Goal: Task Accomplishment & Management: Manage account settings

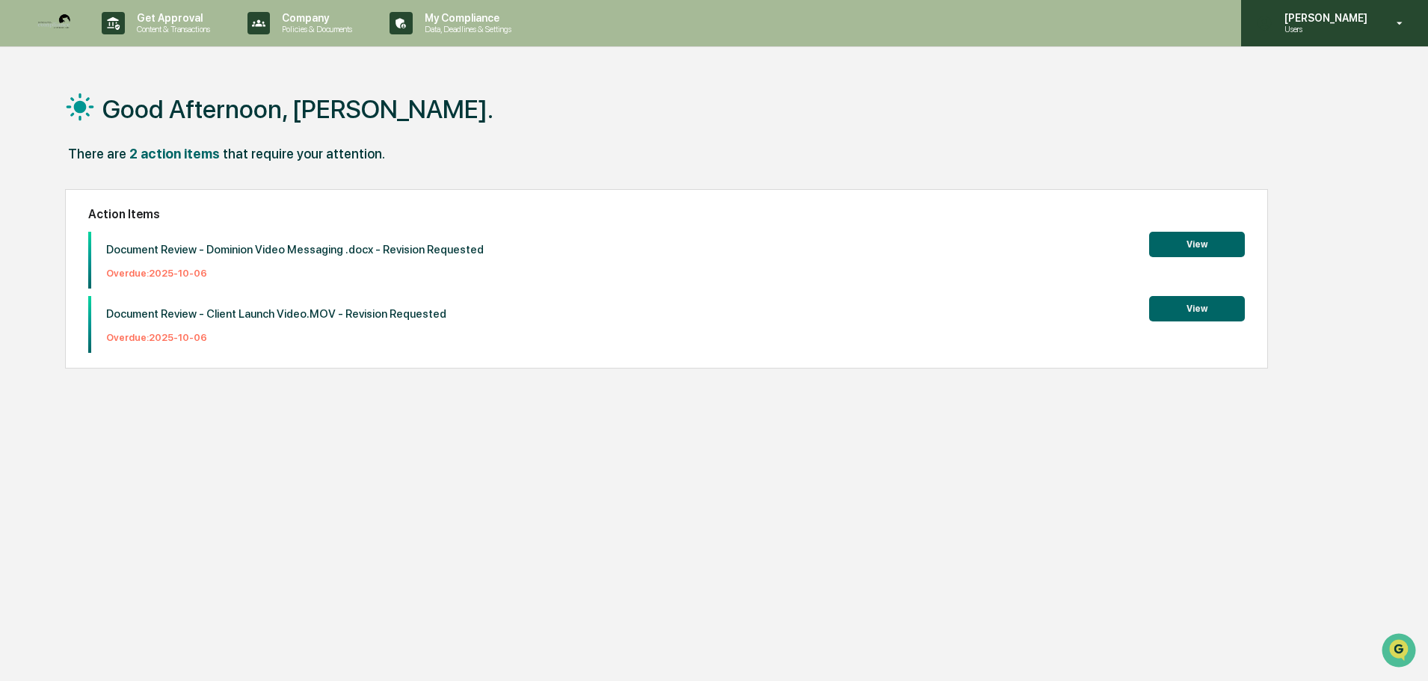
click at [1397, 23] on icon at bounding box center [1400, 23] width 26 height 14
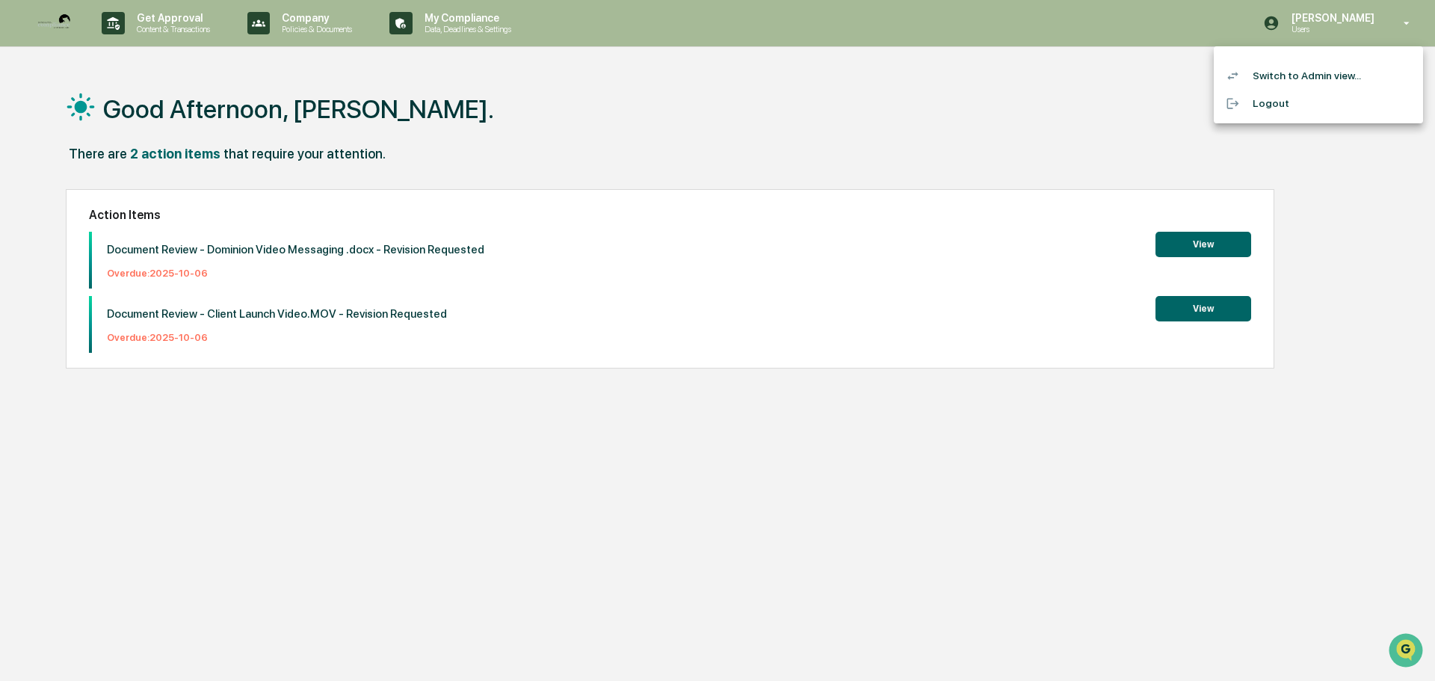
click at [1397, 23] on div at bounding box center [717, 340] width 1435 height 681
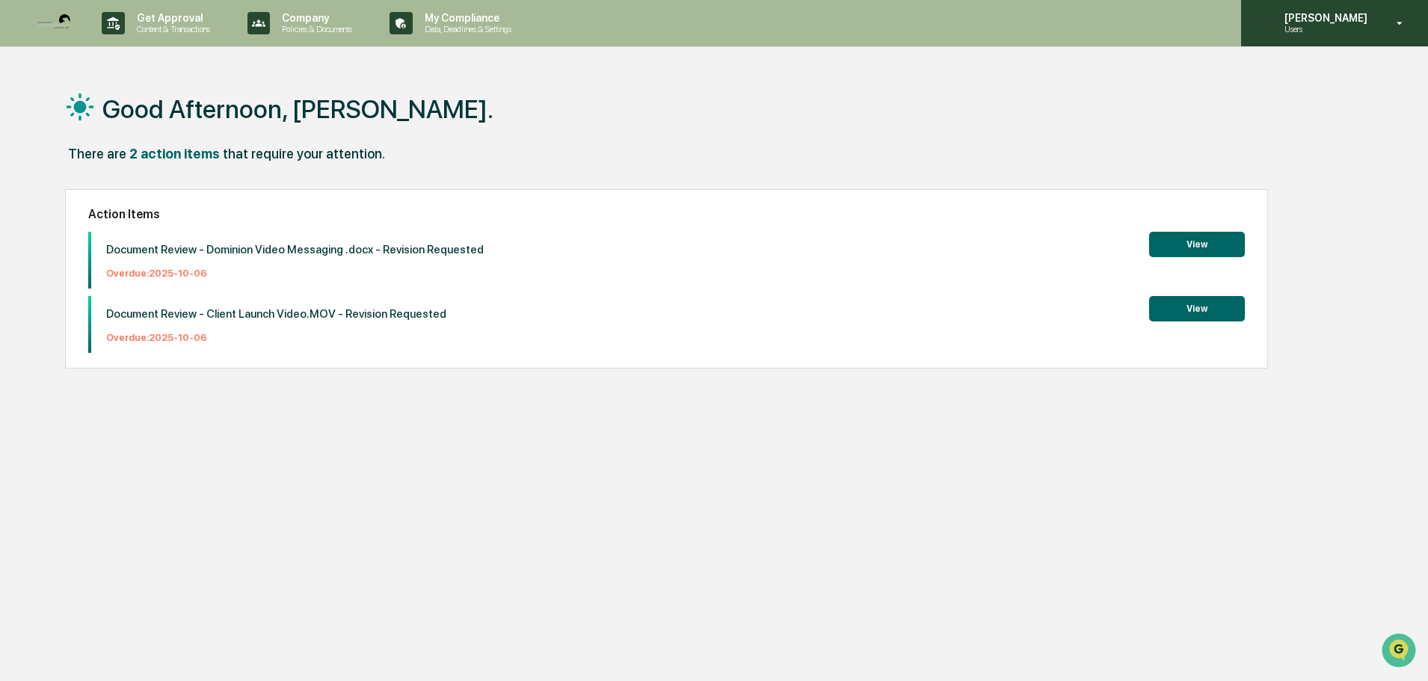
click at [1397, 23] on icon at bounding box center [1400, 23] width 26 height 14
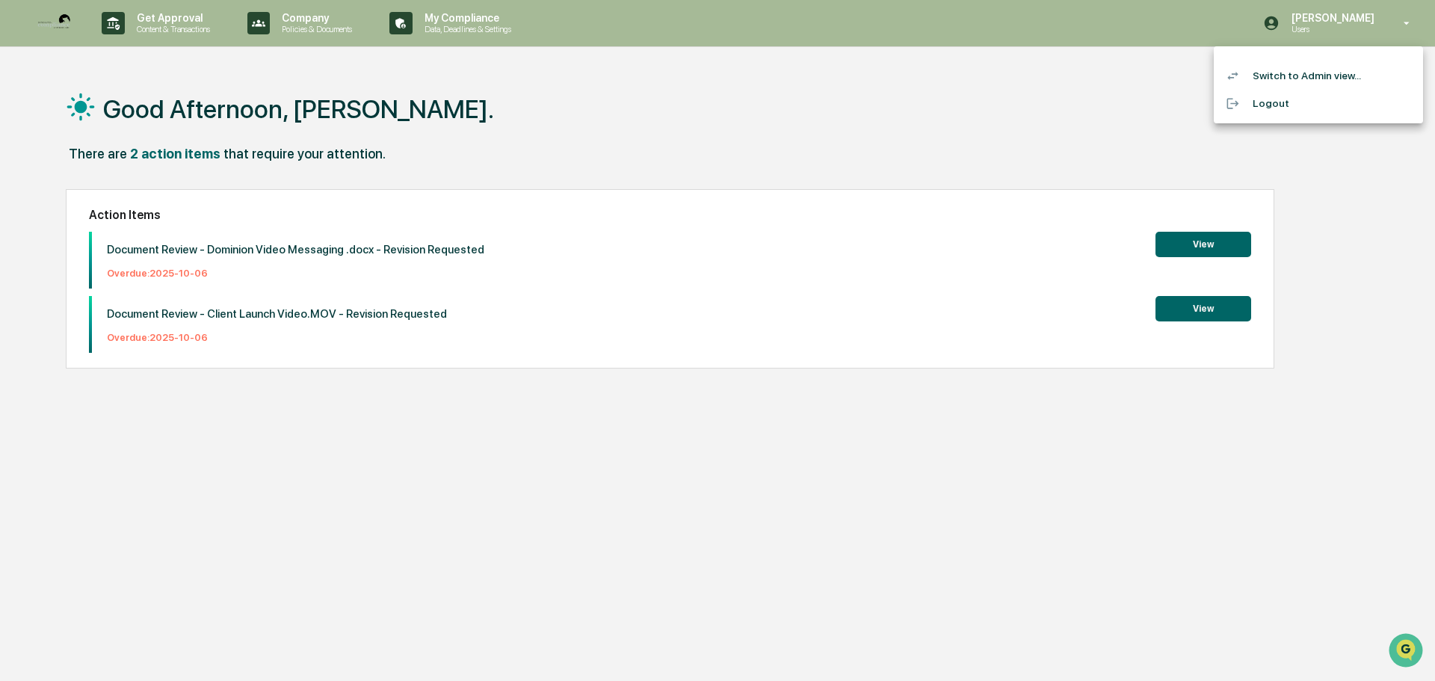
click at [1347, 71] on li "Switch to Admin view..." at bounding box center [1318, 76] width 209 height 28
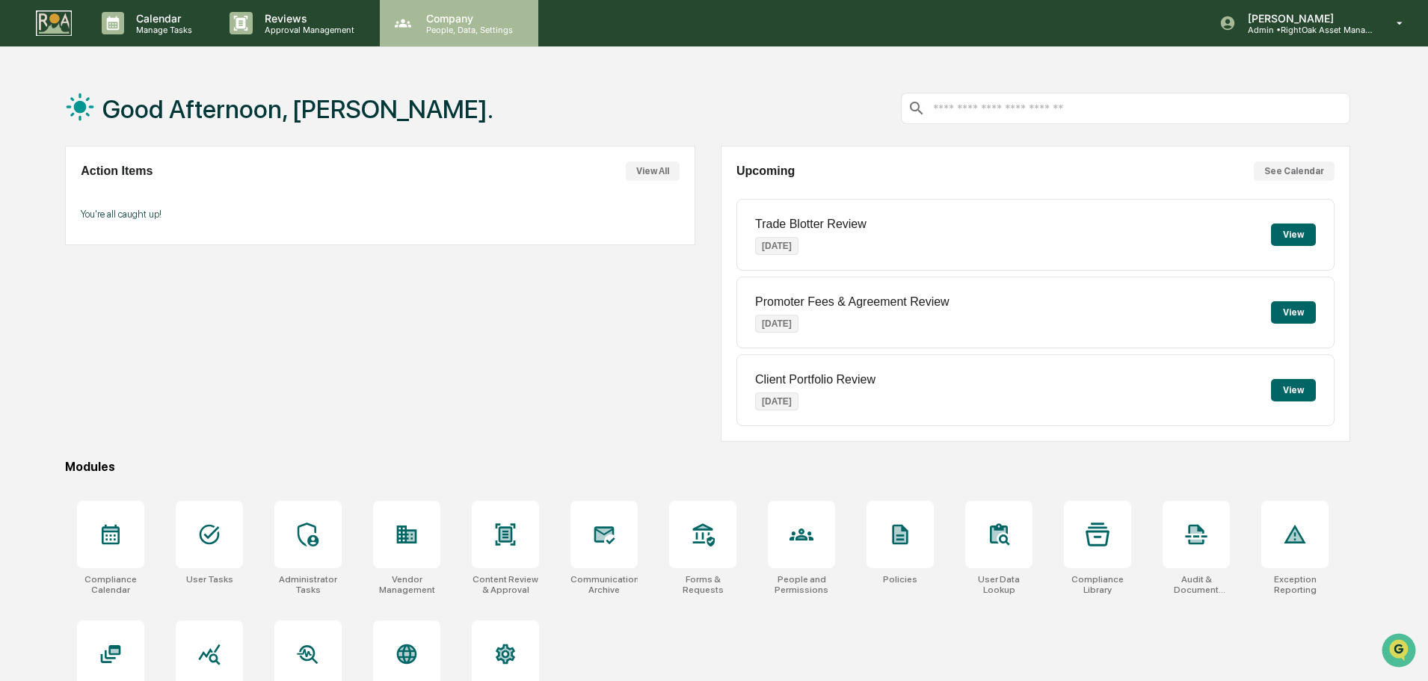
click at [434, 13] on p "Company" at bounding box center [467, 18] width 106 height 13
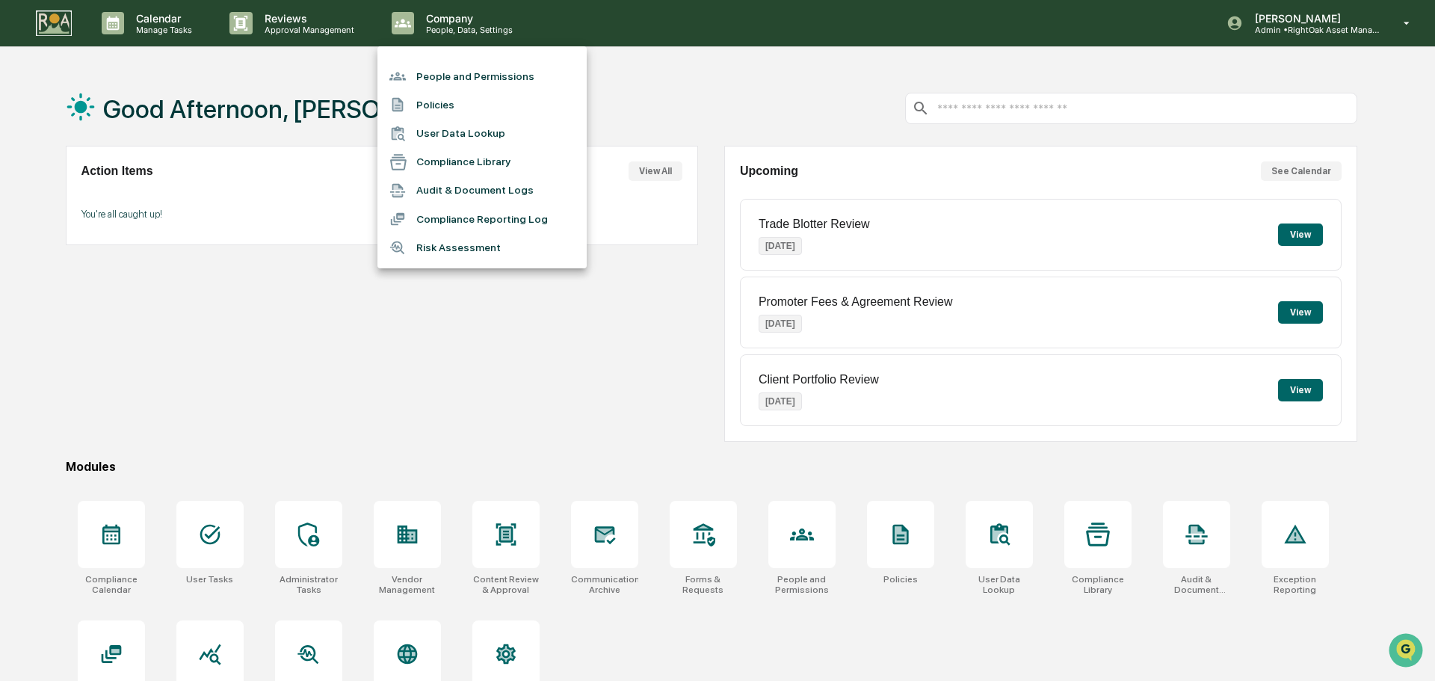
click at [293, 22] on div at bounding box center [717, 340] width 1435 height 681
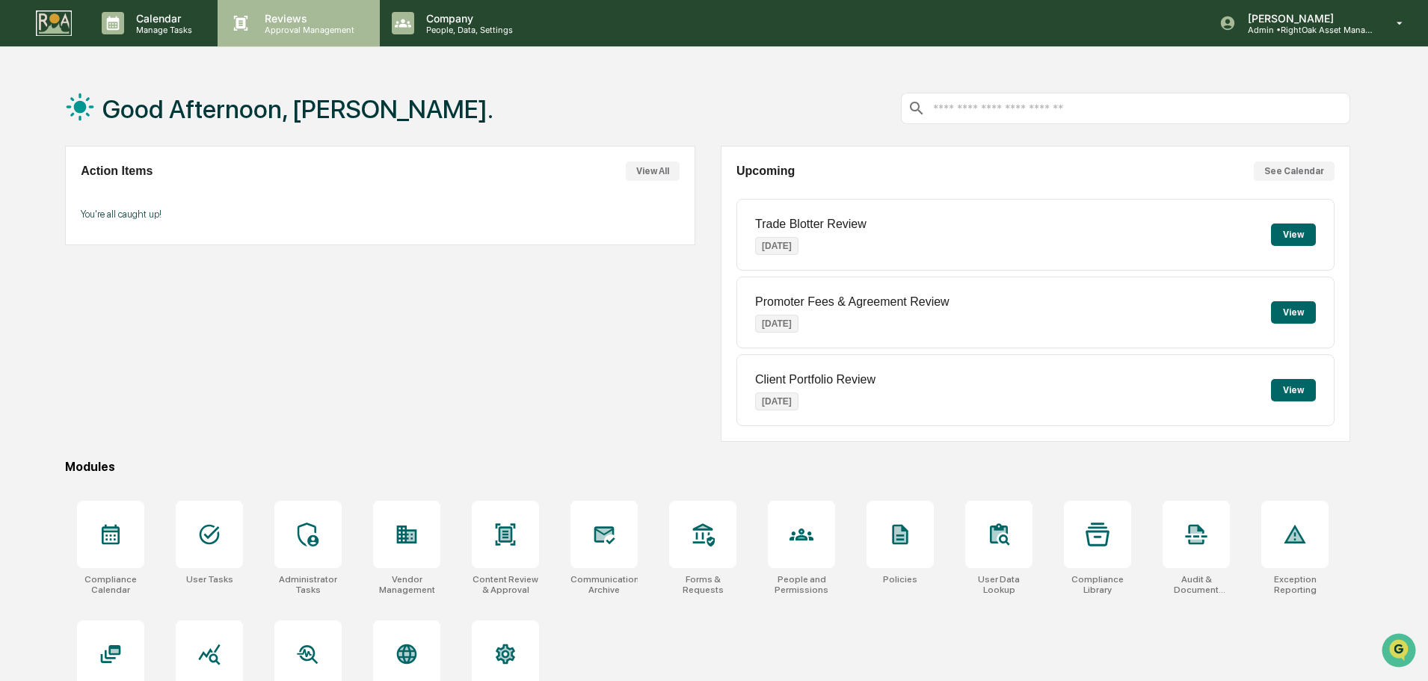
click at [293, 22] on p "Reviews" at bounding box center [307, 18] width 109 height 13
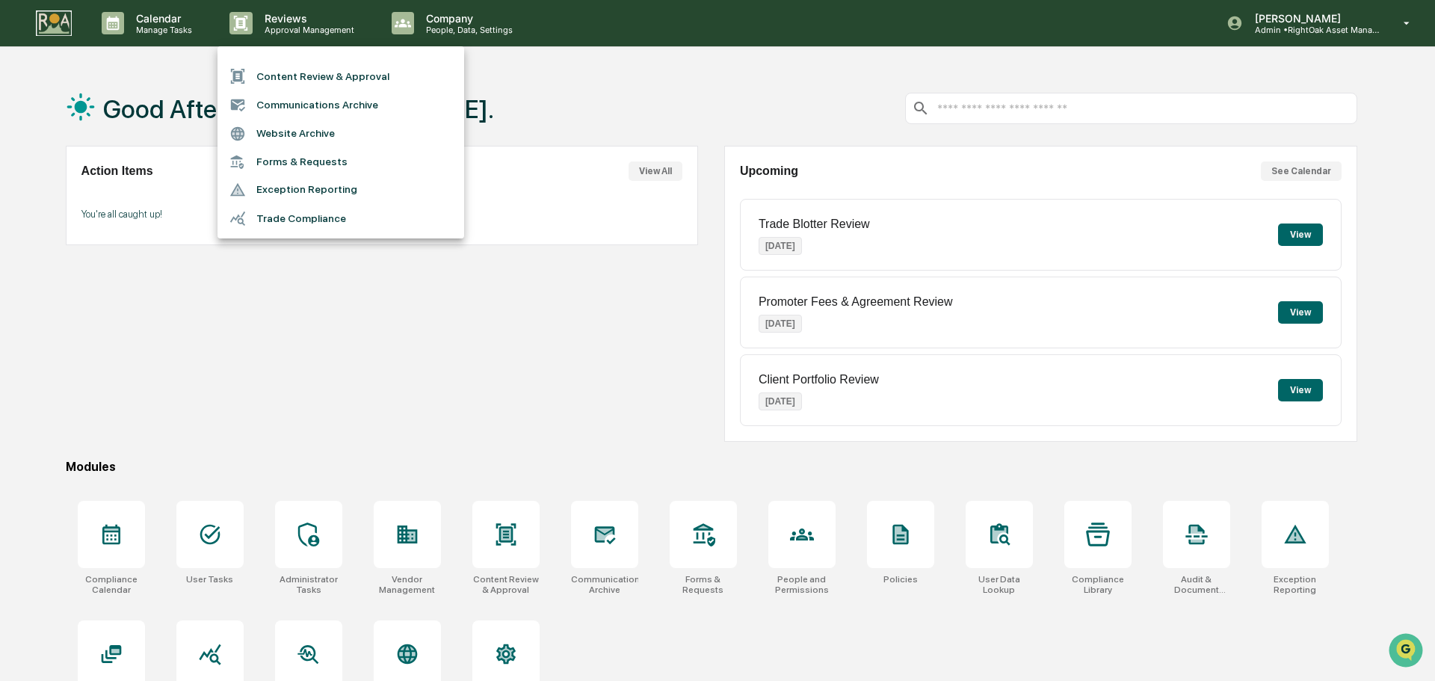
click at [453, 27] on div at bounding box center [717, 340] width 1435 height 681
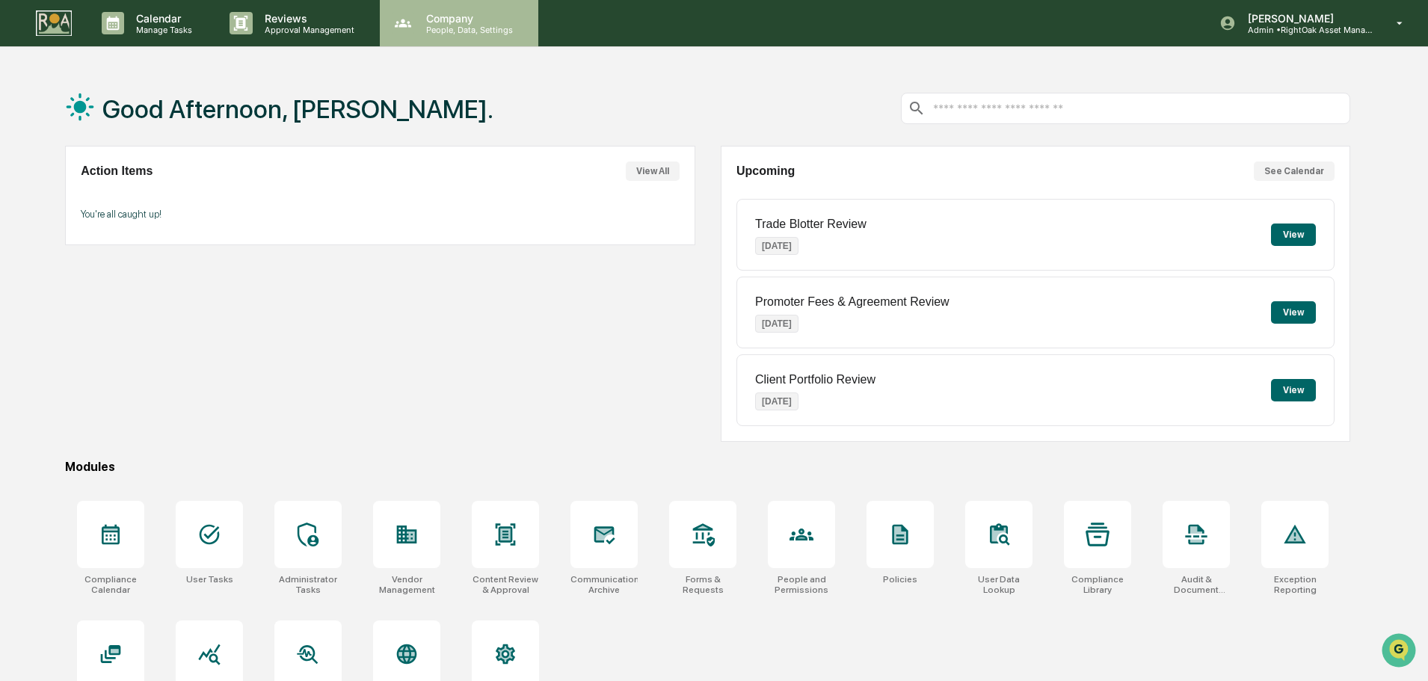
click at [453, 27] on p "People, Data, Settings" at bounding box center [467, 30] width 106 height 10
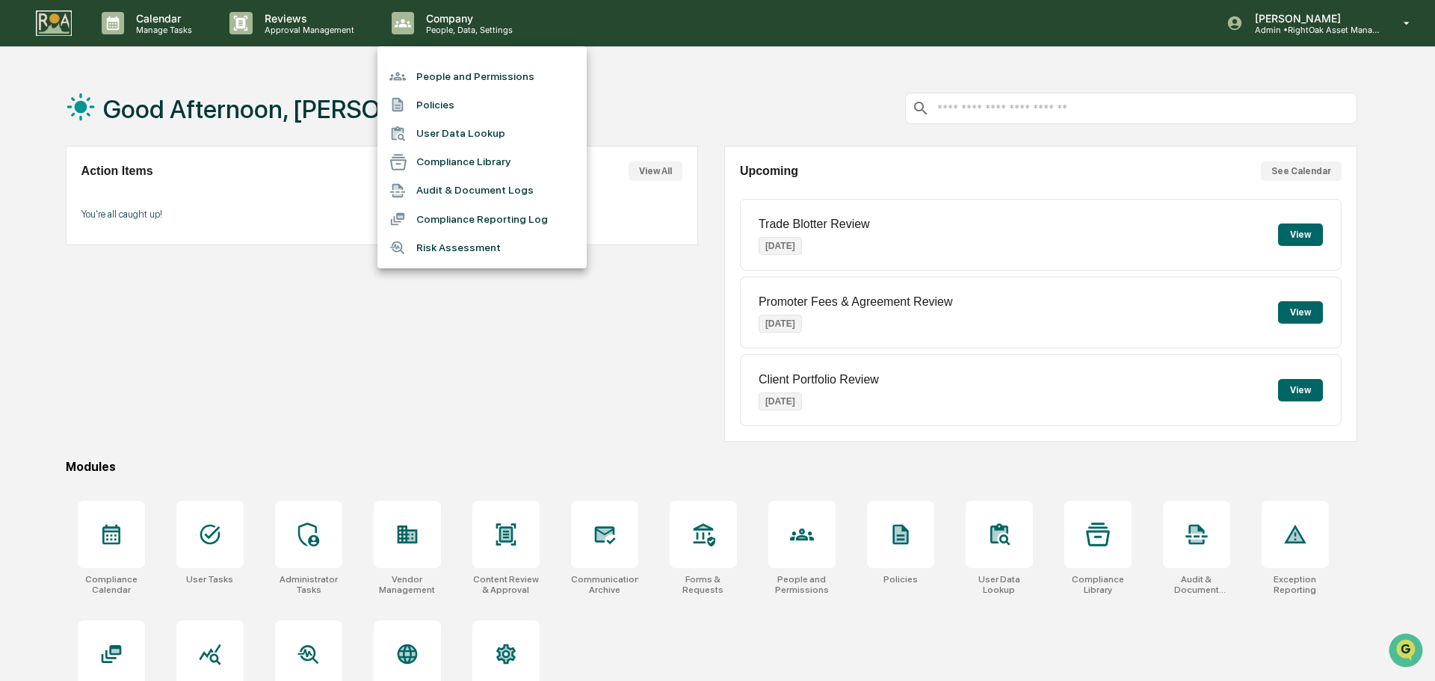
click at [1237, 23] on div at bounding box center [717, 340] width 1435 height 681
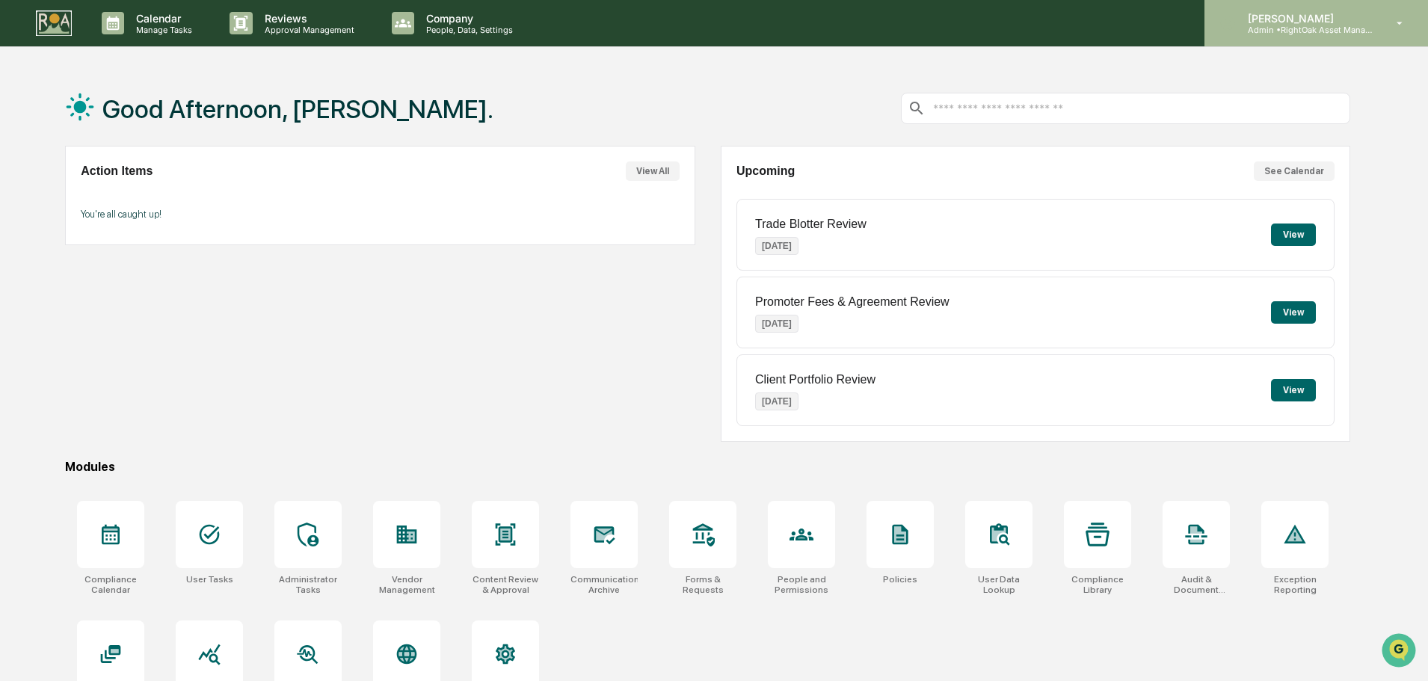
click at [1269, 25] on p "Admin • RightOak Asset Management, LLC" at bounding box center [1305, 30] width 139 height 10
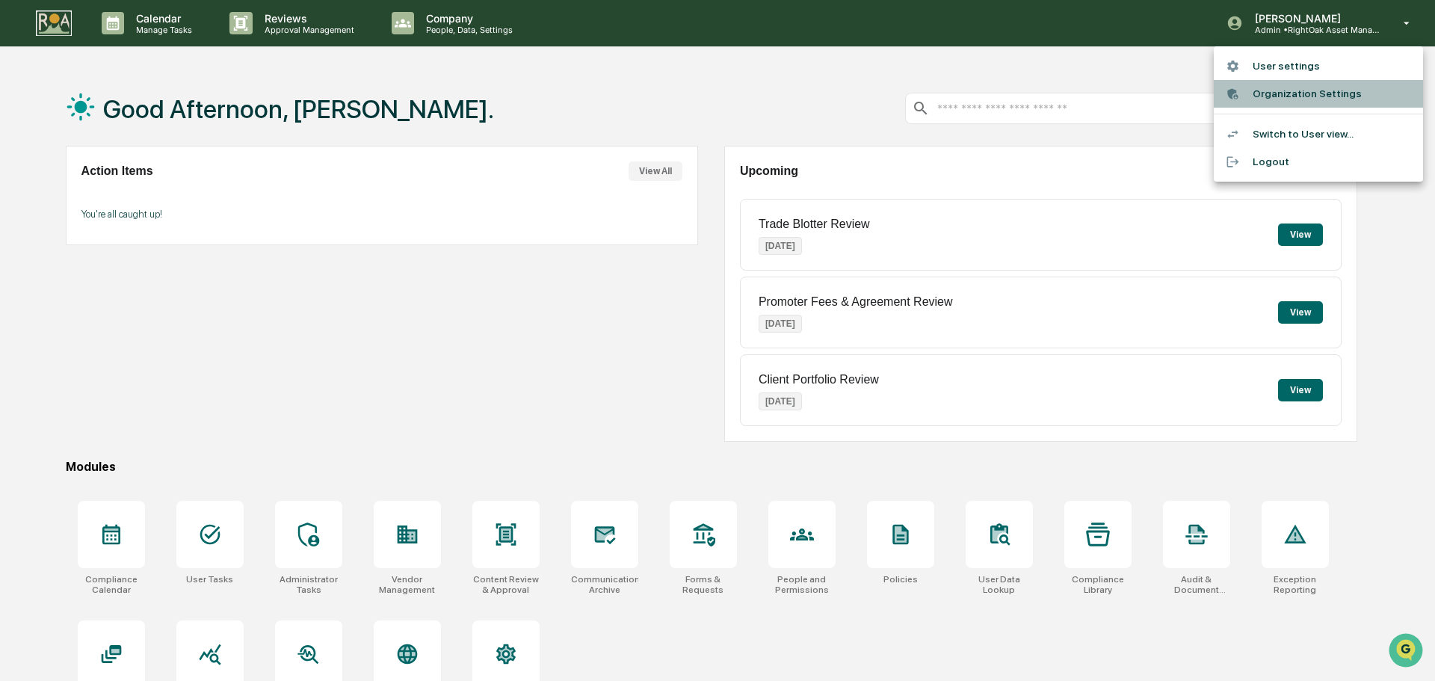
click at [1251, 87] on div at bounding box center [1239, 94] width 27 height 14
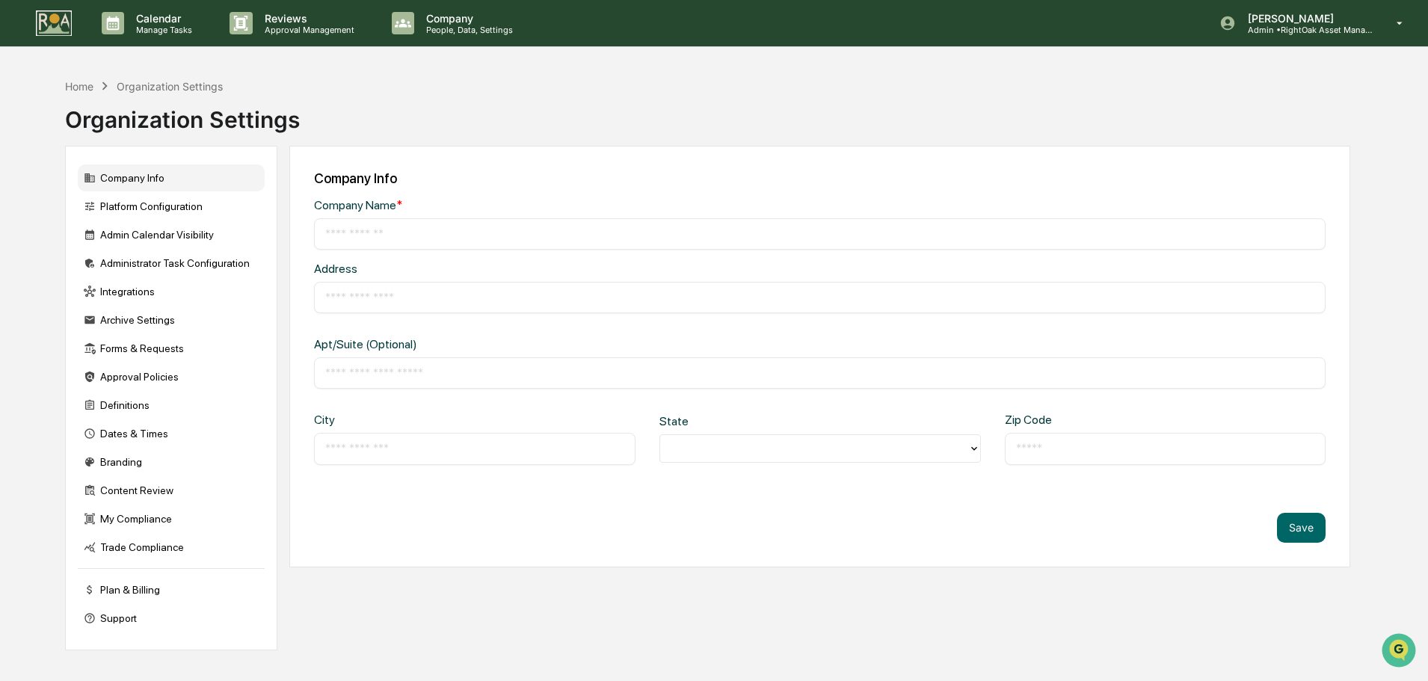
type input "**********"
type input "*****"
click at [129, 299] on div "Integrations" at bounding box center [171, 291] width 187 height 27
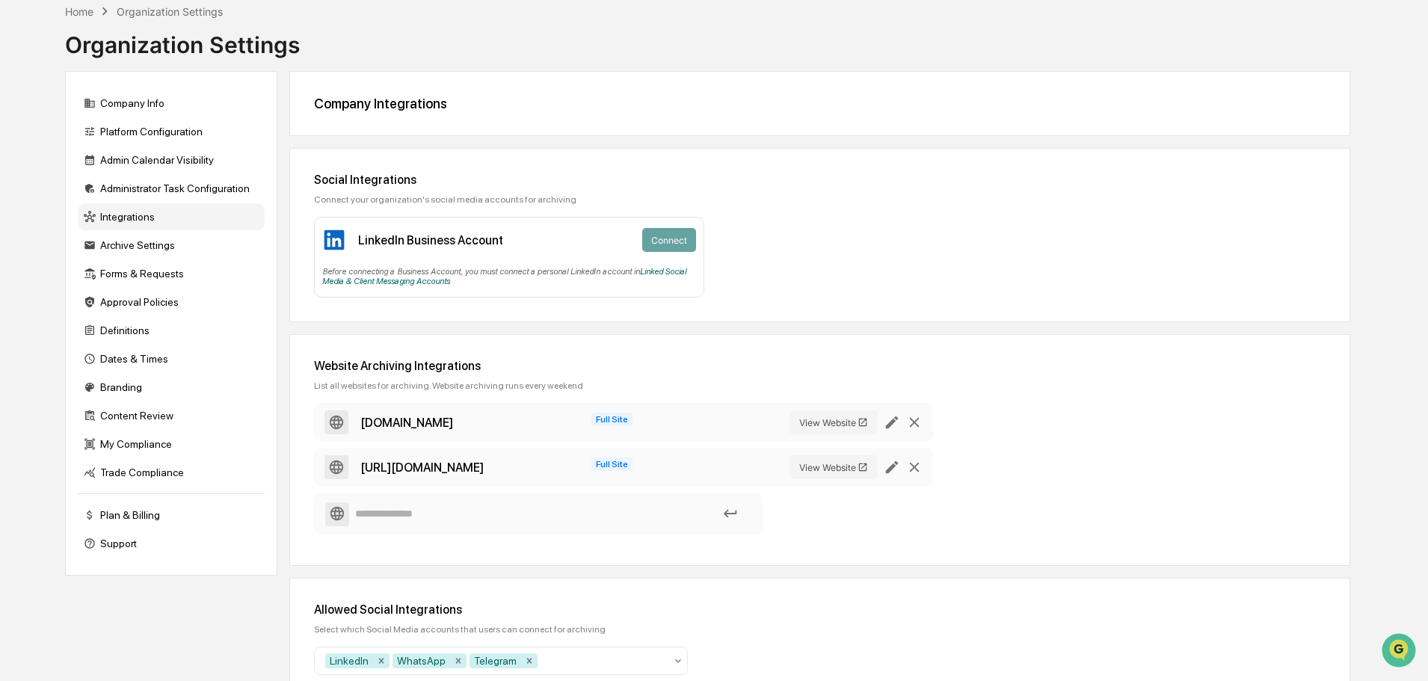
scroll to position [144, 0]
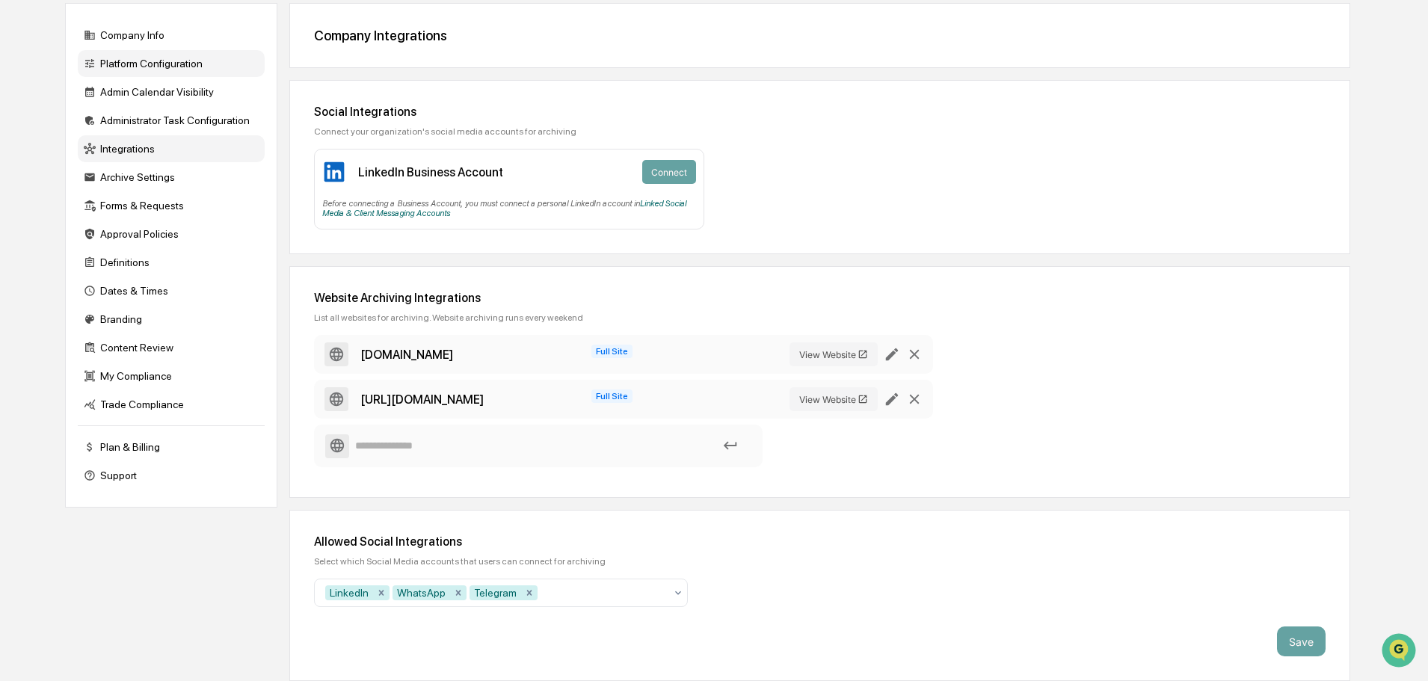
click at [185, 67] on div "Platform Configuration" at bounding box center [171, 63] width 187 height 27
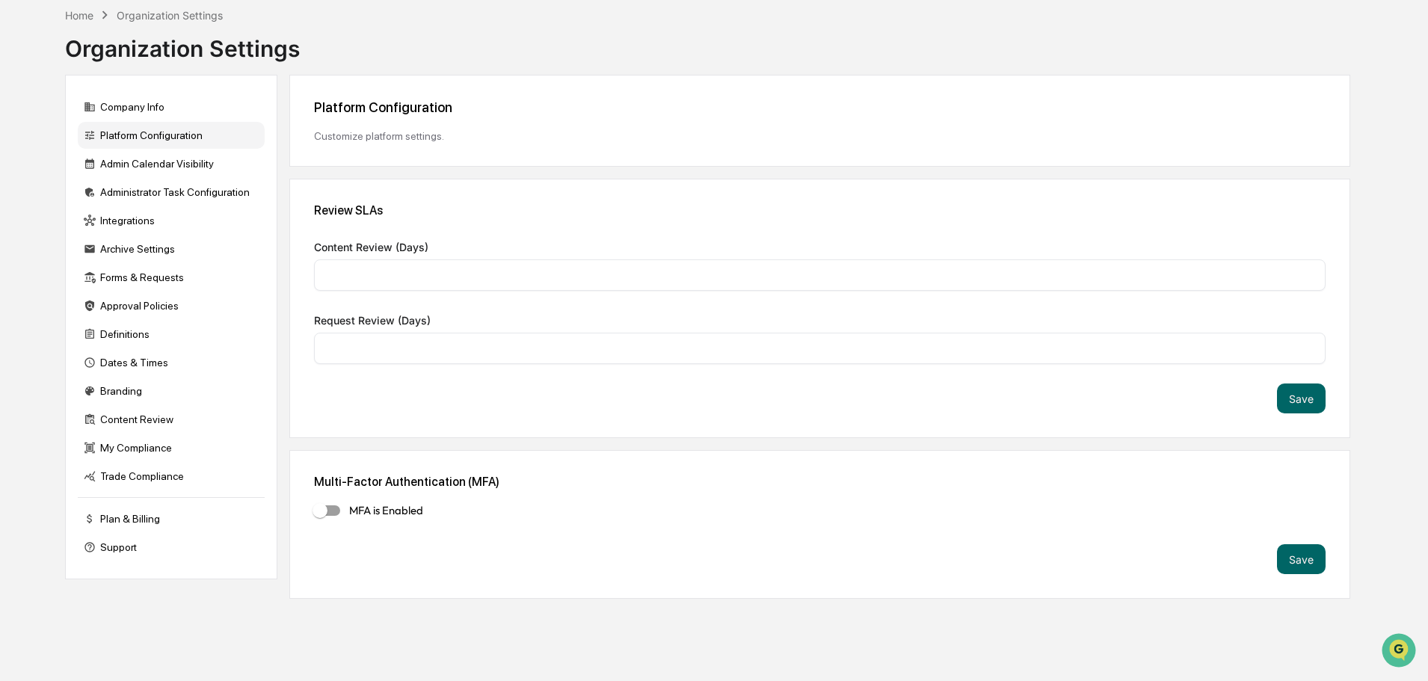
scroll to position [71, 0]
type input "*"
click at [128, 221] on div "Integrations" at bounding box center [171, 220] width 187 height 27
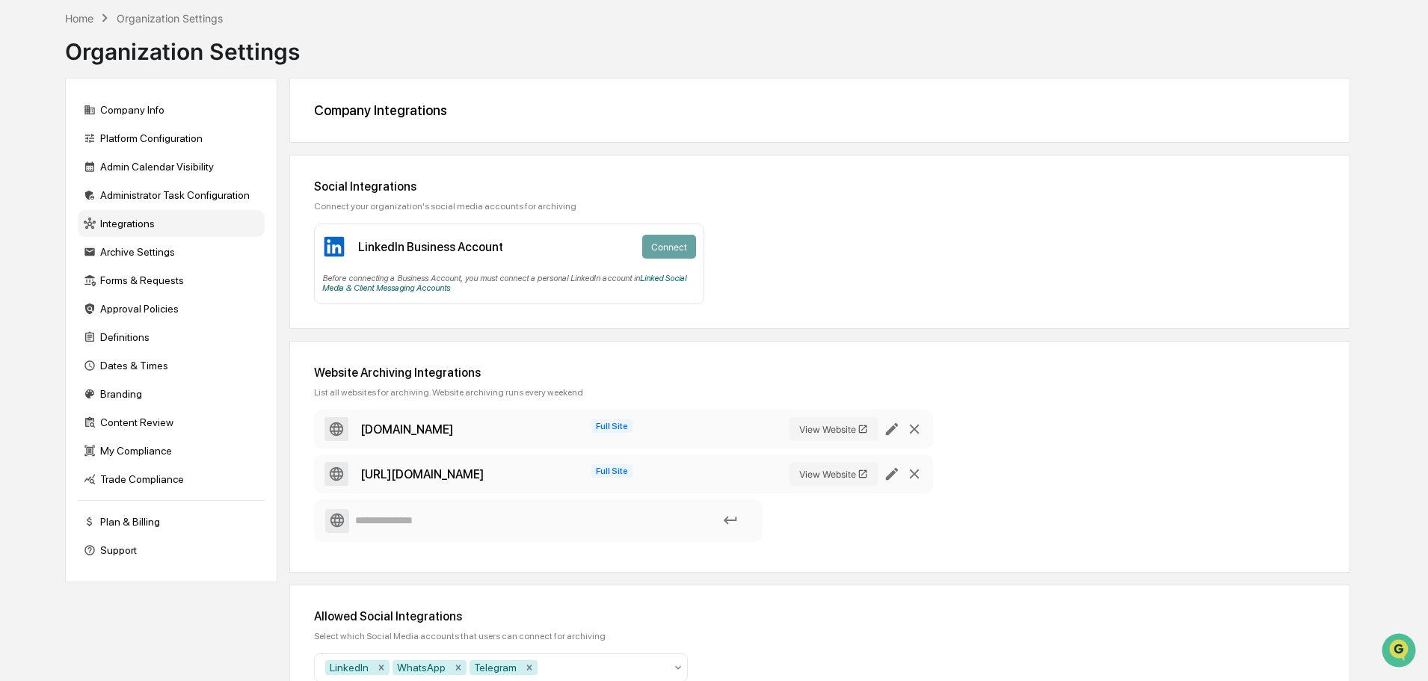
scroll to position [0, 0]
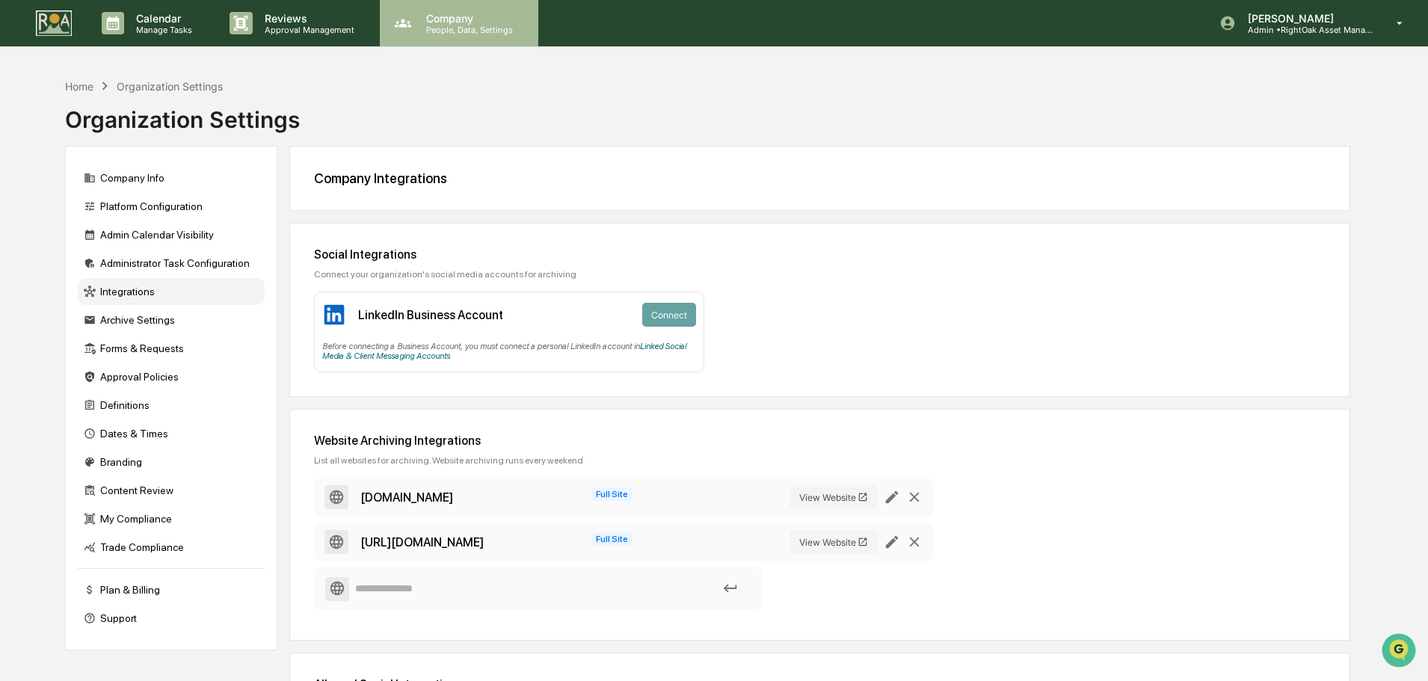
click at [414, 14] on p "Company" at bounding box center [467, 18] width 106 height 13
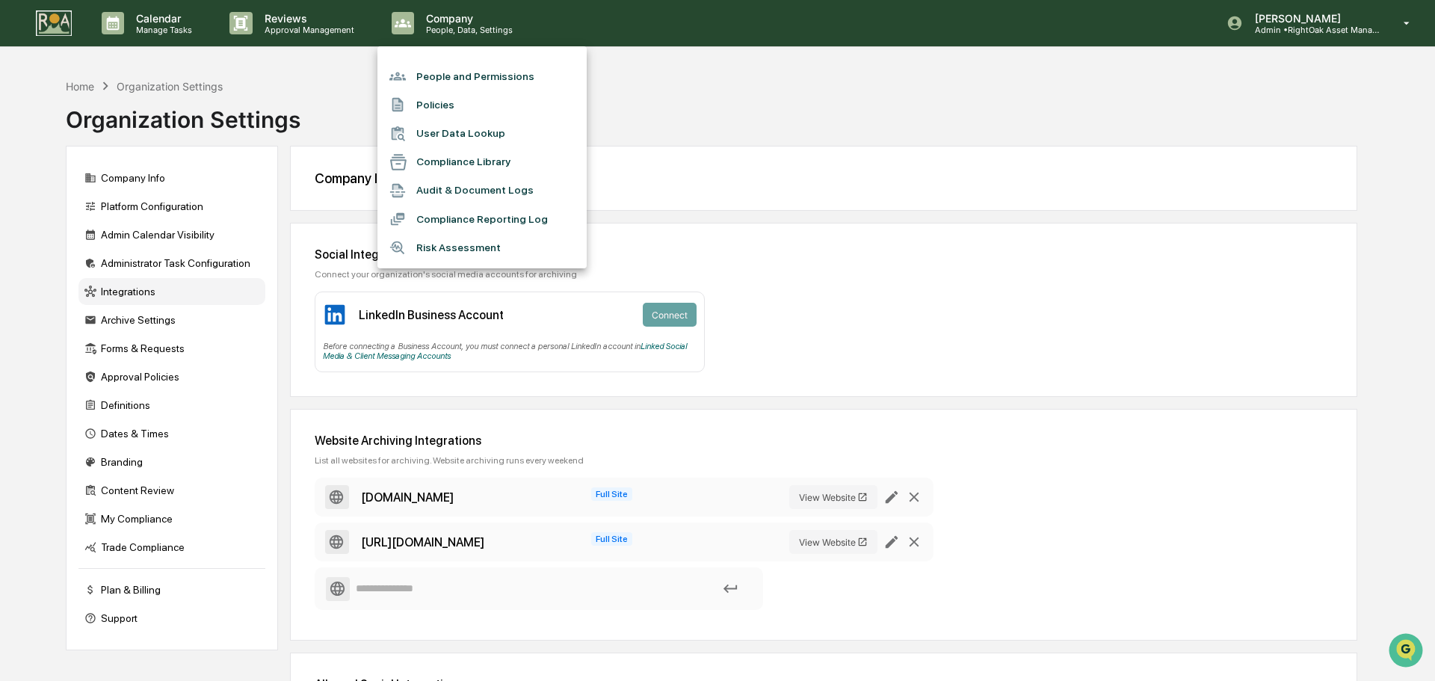
click at [301, 28] on div at bounding box center [717, 340] width 1435 height 681
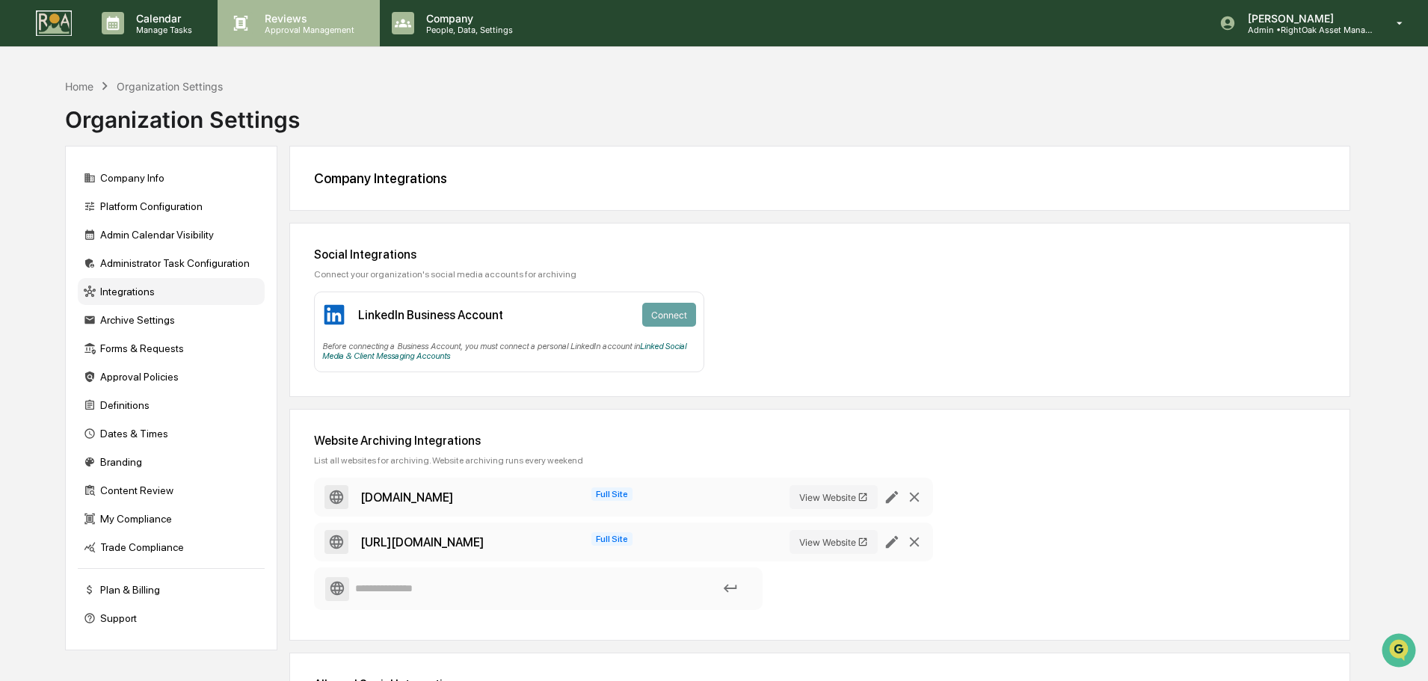
click at [301, 28] on p "Approval Management" at bounding box center [307, 30] width 109 height 10
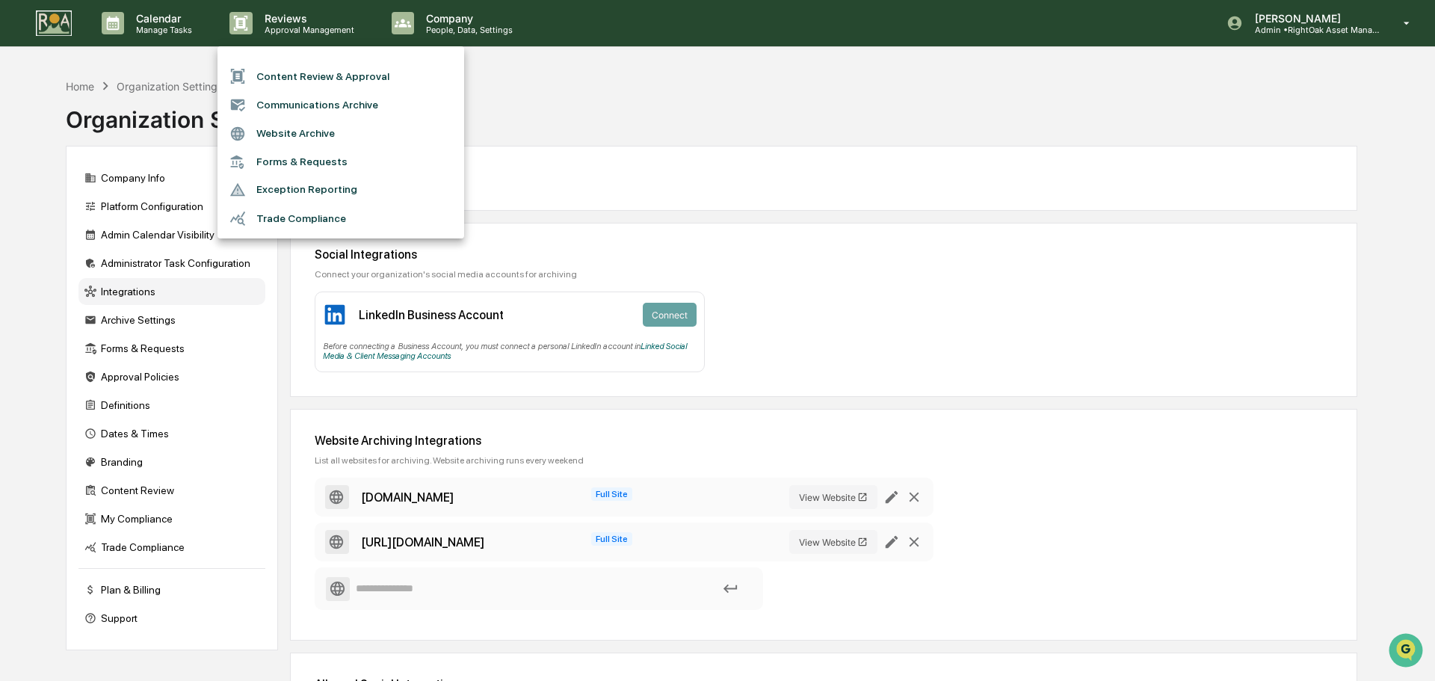
click at [314, 103] on li "Communications Archive" at bounding box center [341, 104] width 247 height 28
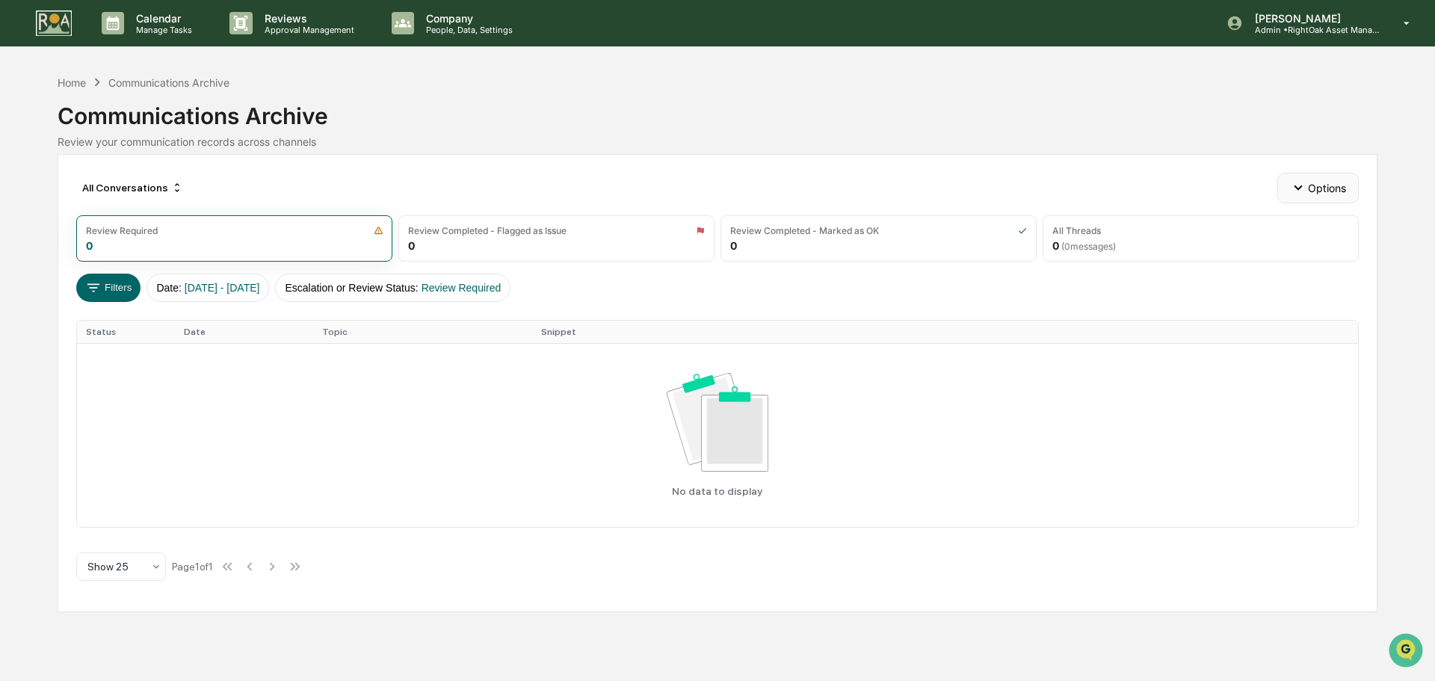
click at [1311, 182] on button "Options" at bounding box center [1318, 188] width 81 height 30
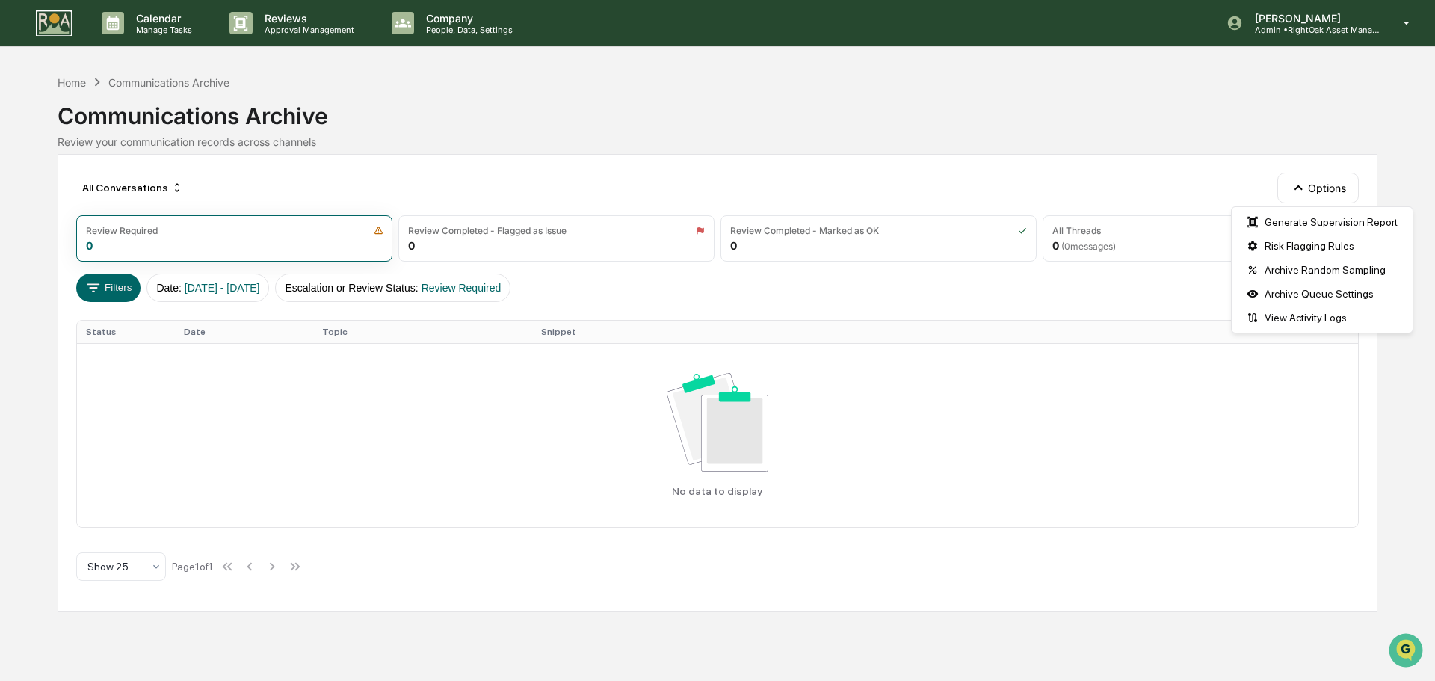
click at [997, 286] on div "Filters Date : [DATE] - [DATE] Escalation or Review Status : Review Required" at bounding box center [717, 288] width 1283 height 28
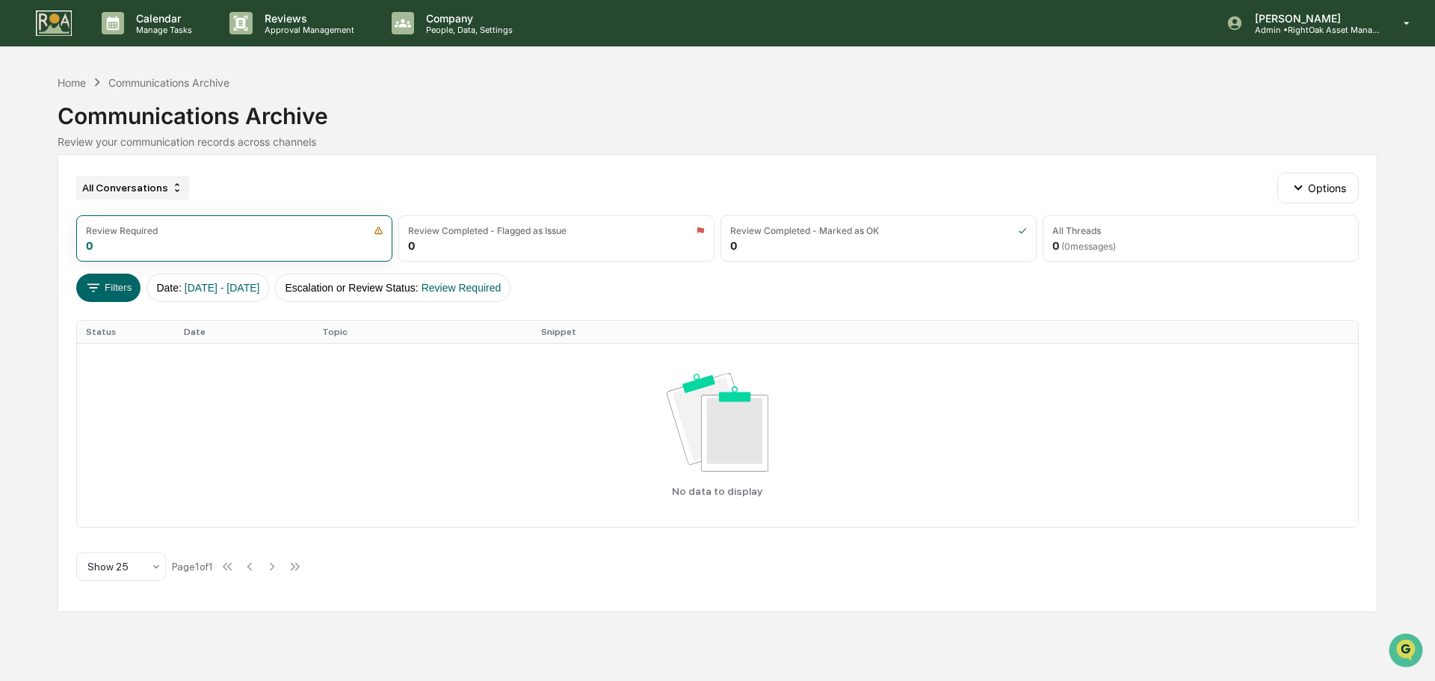
click at [171, 191] on icon at bounding box center [177, 188] width 12 height 12
click at [432, 34] on p "People, Data, Settings" at bounding box center [467, 30] width 106 height 10
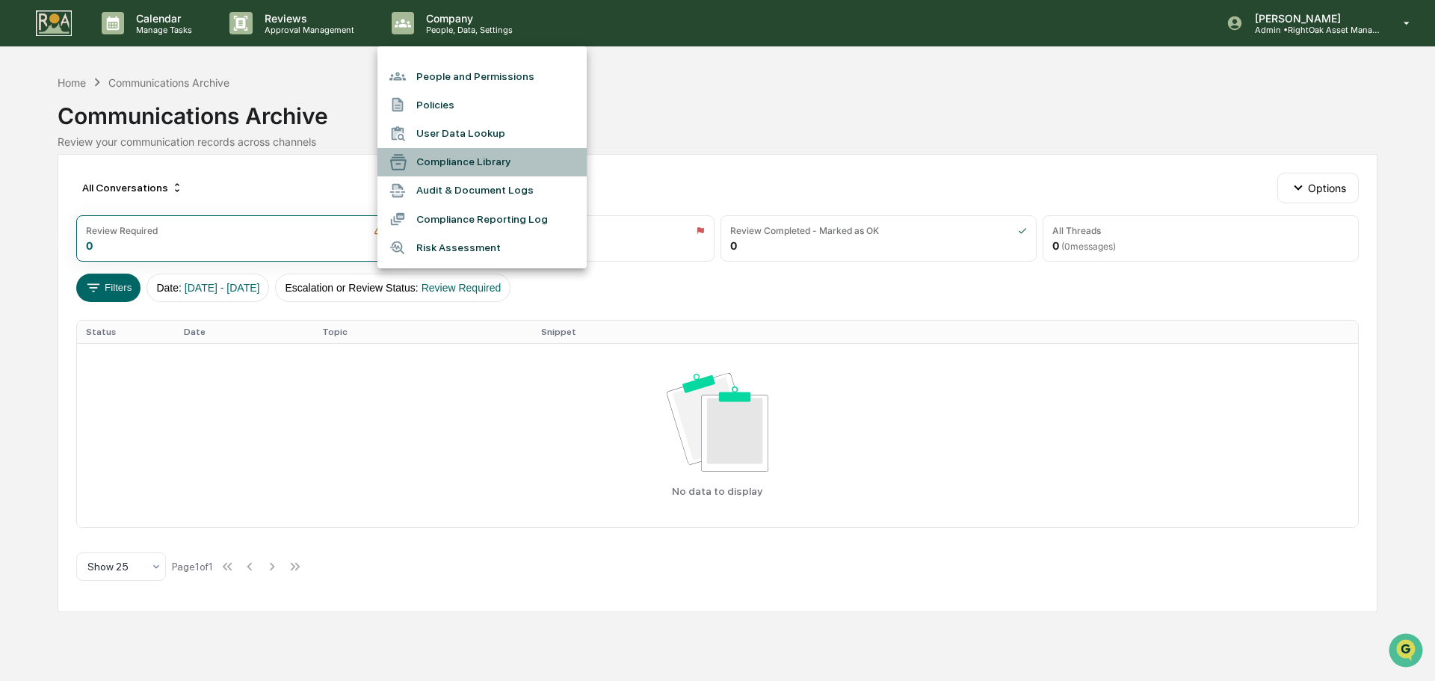
click at [423, 167] on li "Compliance Library" at bounding box center [482, 162] width 209 height 28
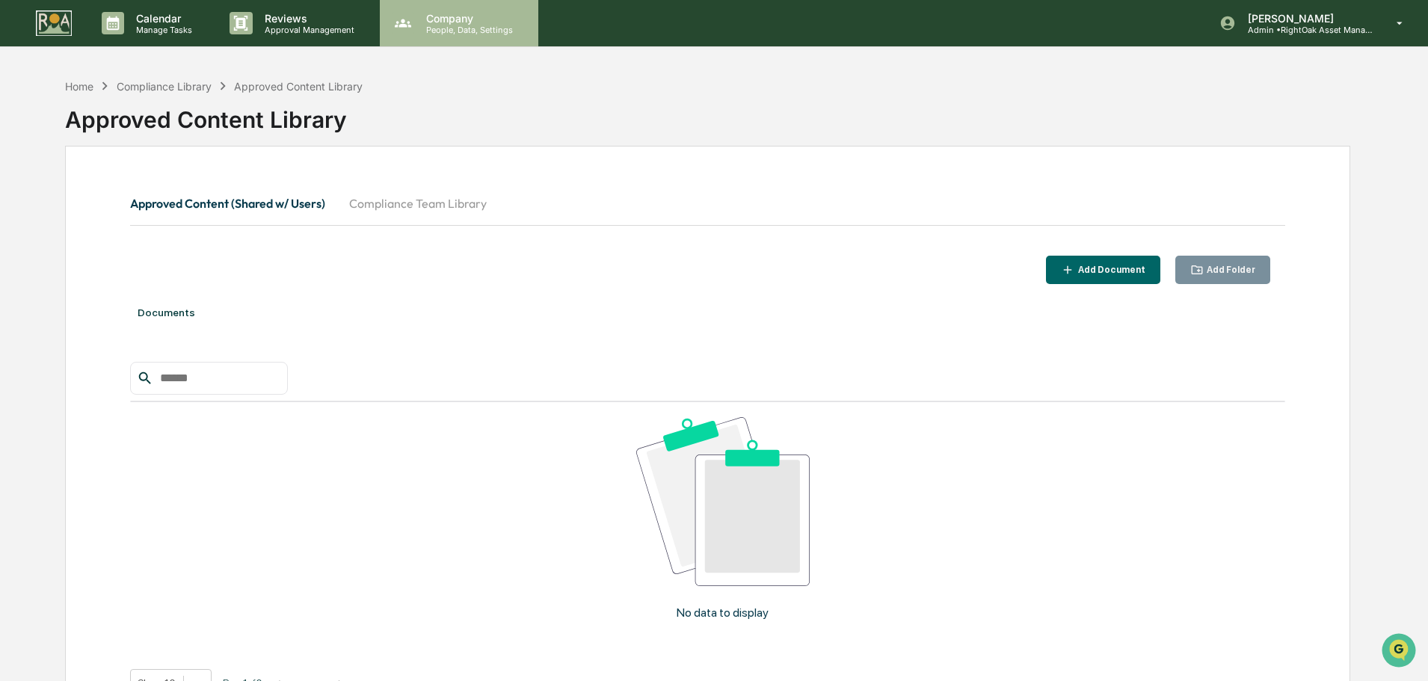
click at [439, 25] on p "People, Data, Settings" at bounding box center [467, 30] width 106 height 10
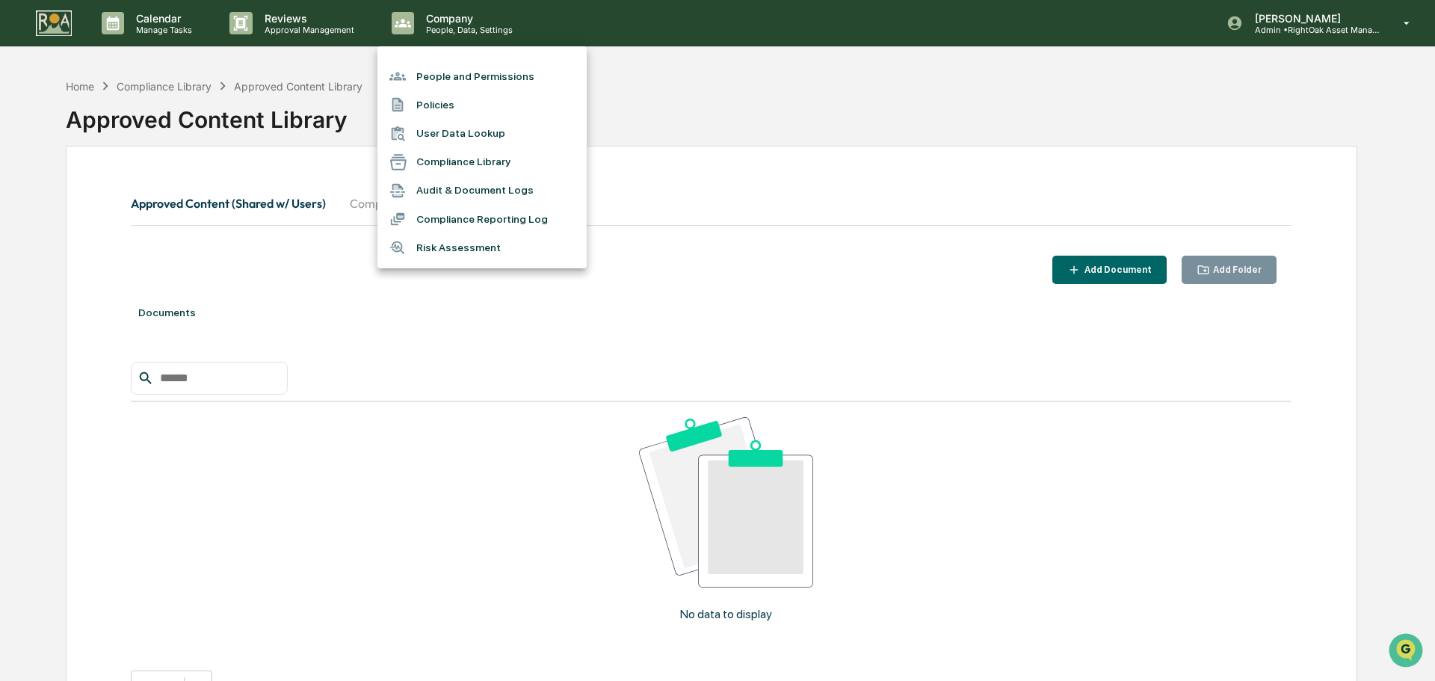
click at [304, 22] on div at bounding box center [717, 340] width 1435 height 681
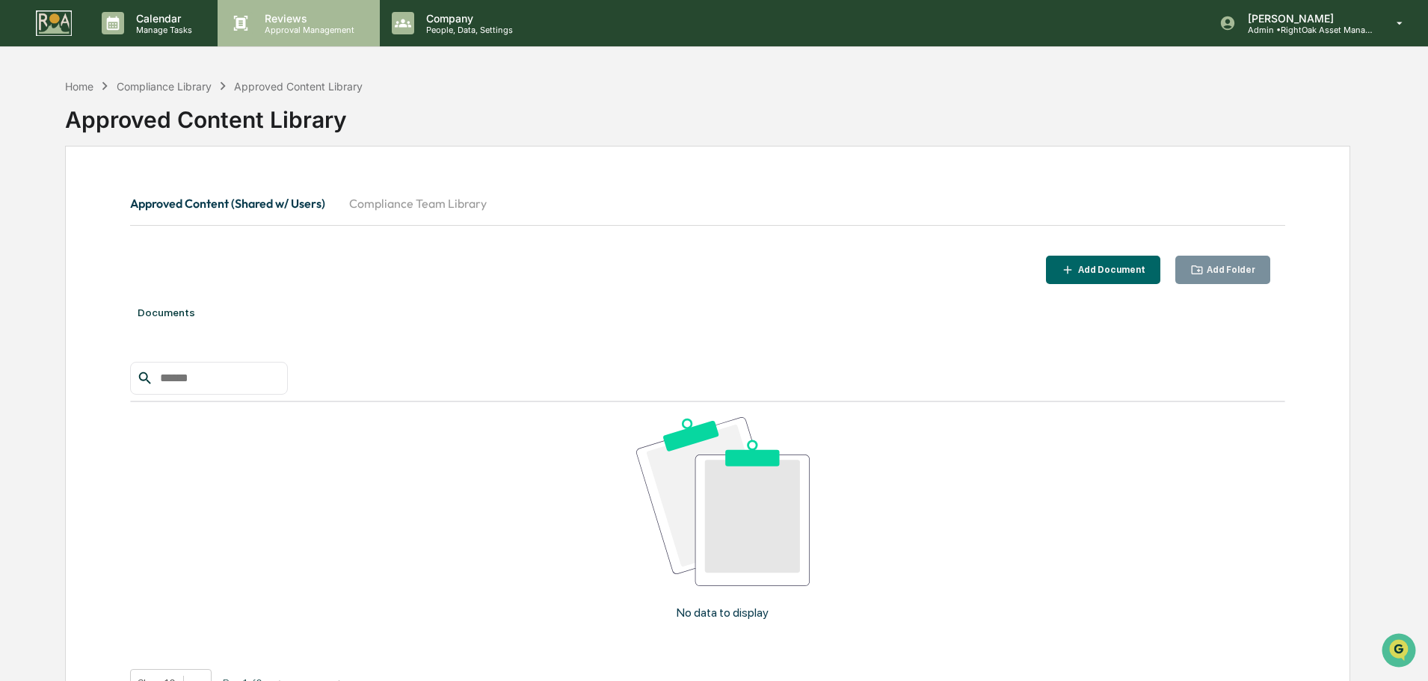
click at [304, 22] on p "Reviews" at bounding box center [307, 18] width 109 height 13
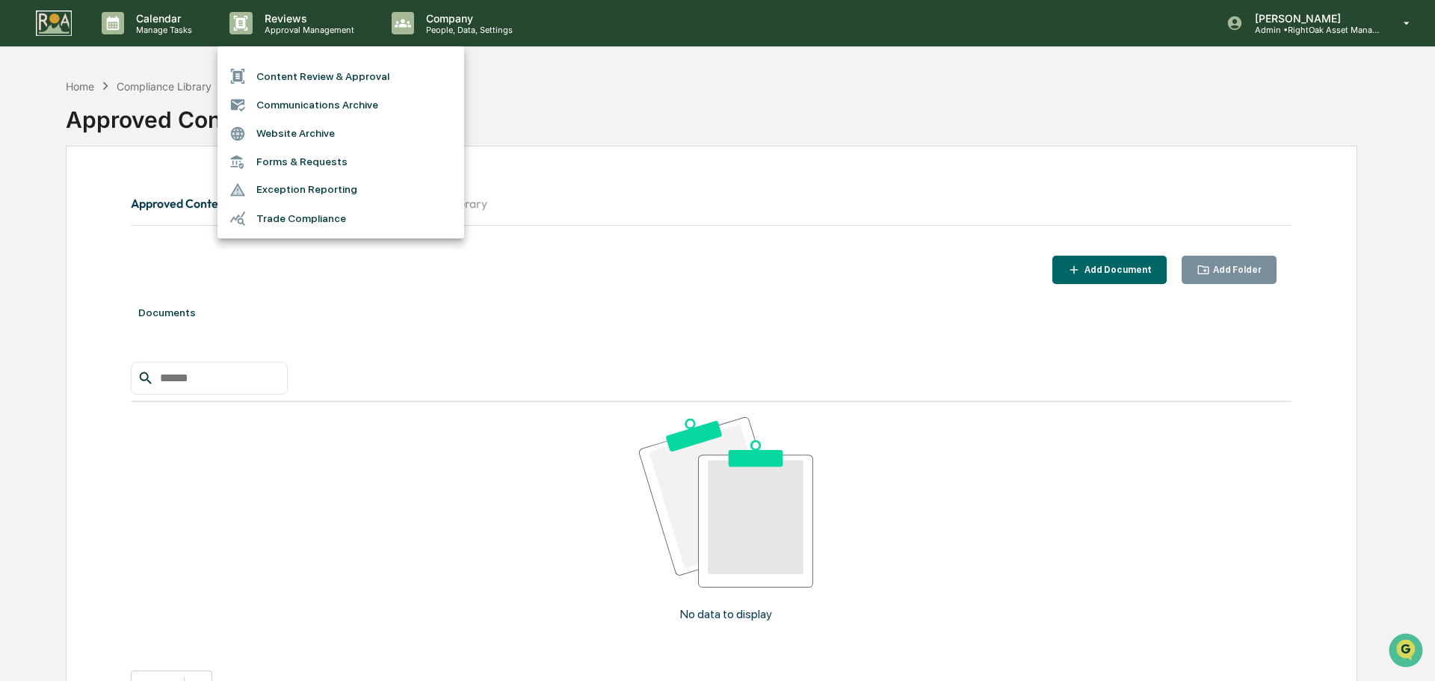
click at [1345, 34] on div at bounding box center [717, 340] width 1435 height 681
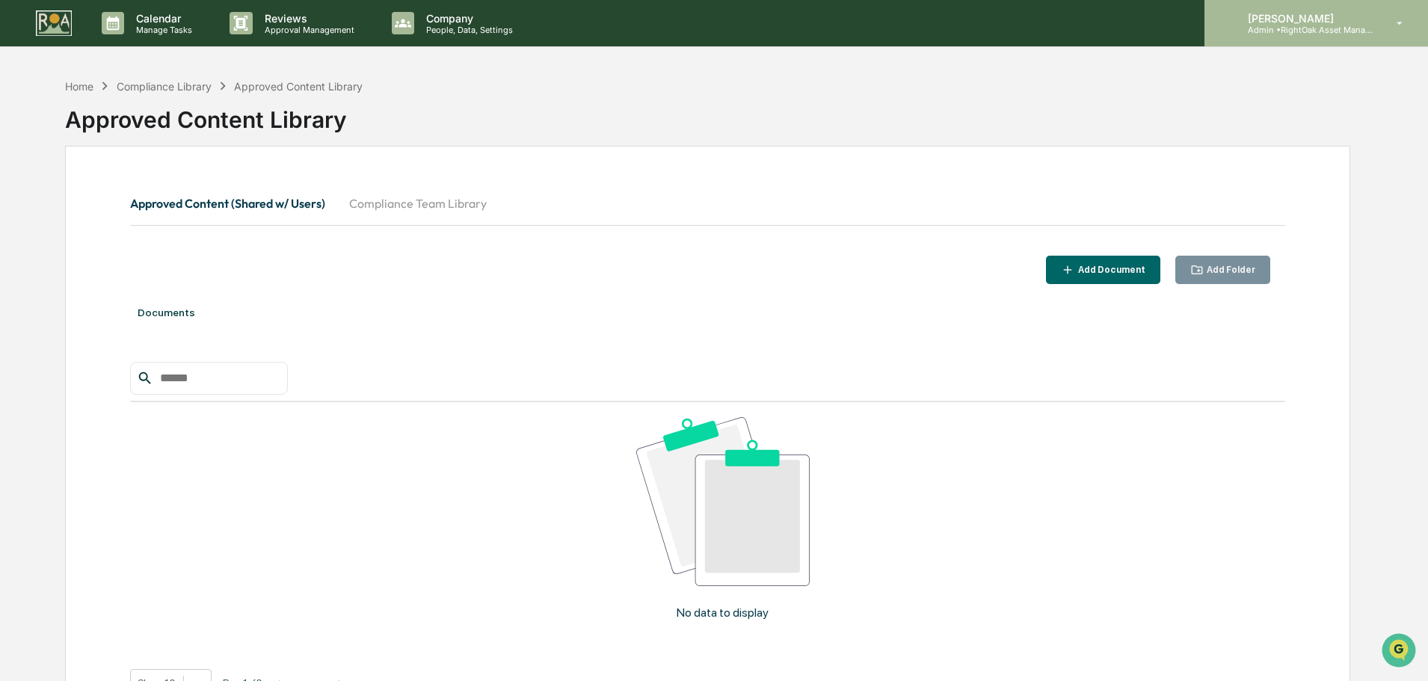
click at [1400, 31] on div "[PERSON_NAME] Admin • RightOak Asset Management, LLC" at bounding box center [1316, 23] width 224 height 46
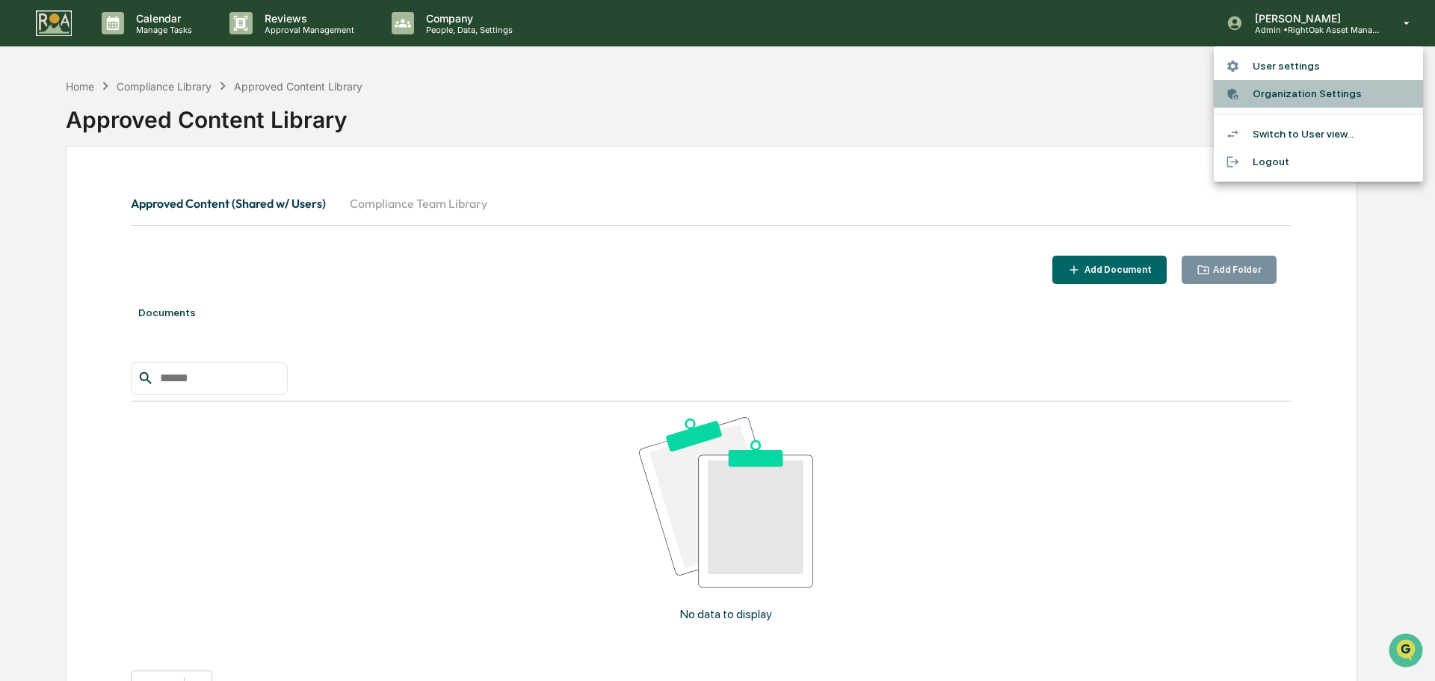
click at [1321, 96] on li "Organization Settings" at bounding box center [1318, 94] width 209 height 28
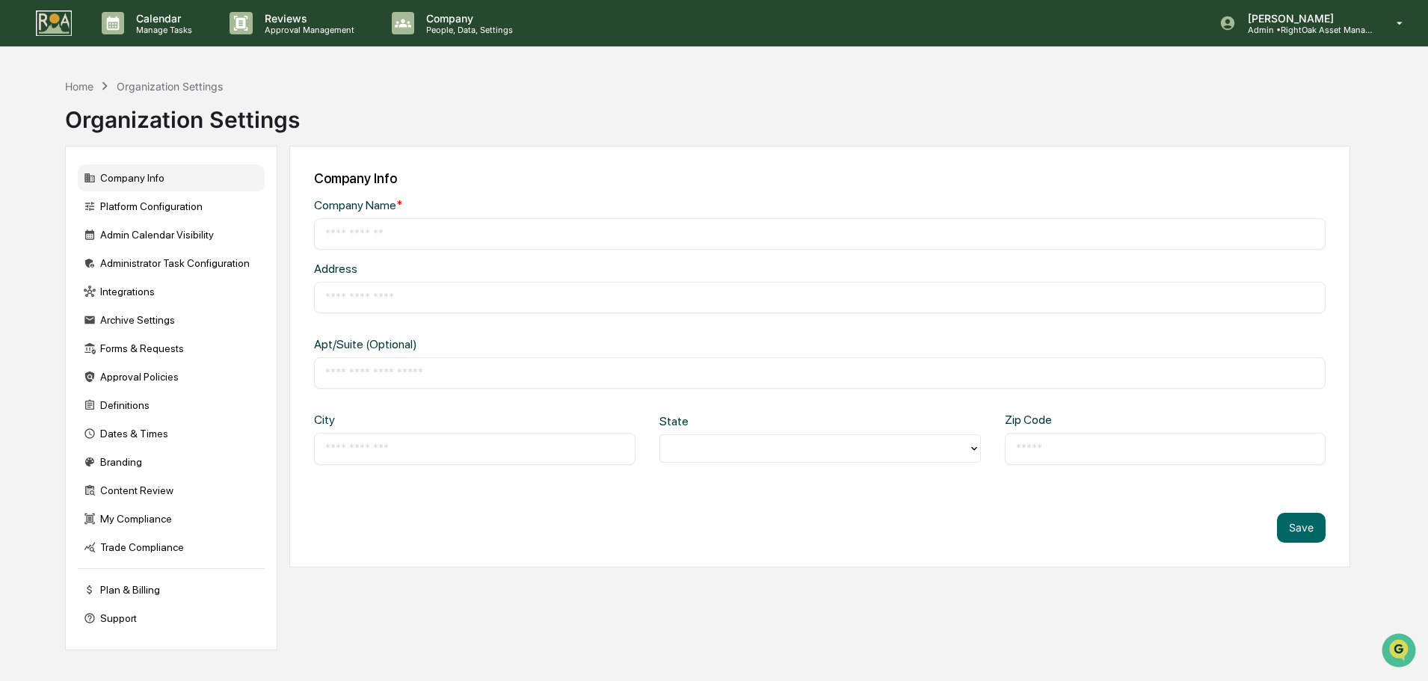
type input "**********"
type input "*****"
click at [123, 289] on div "Integrations" at bounding box center [171, 291] width 187 height 27
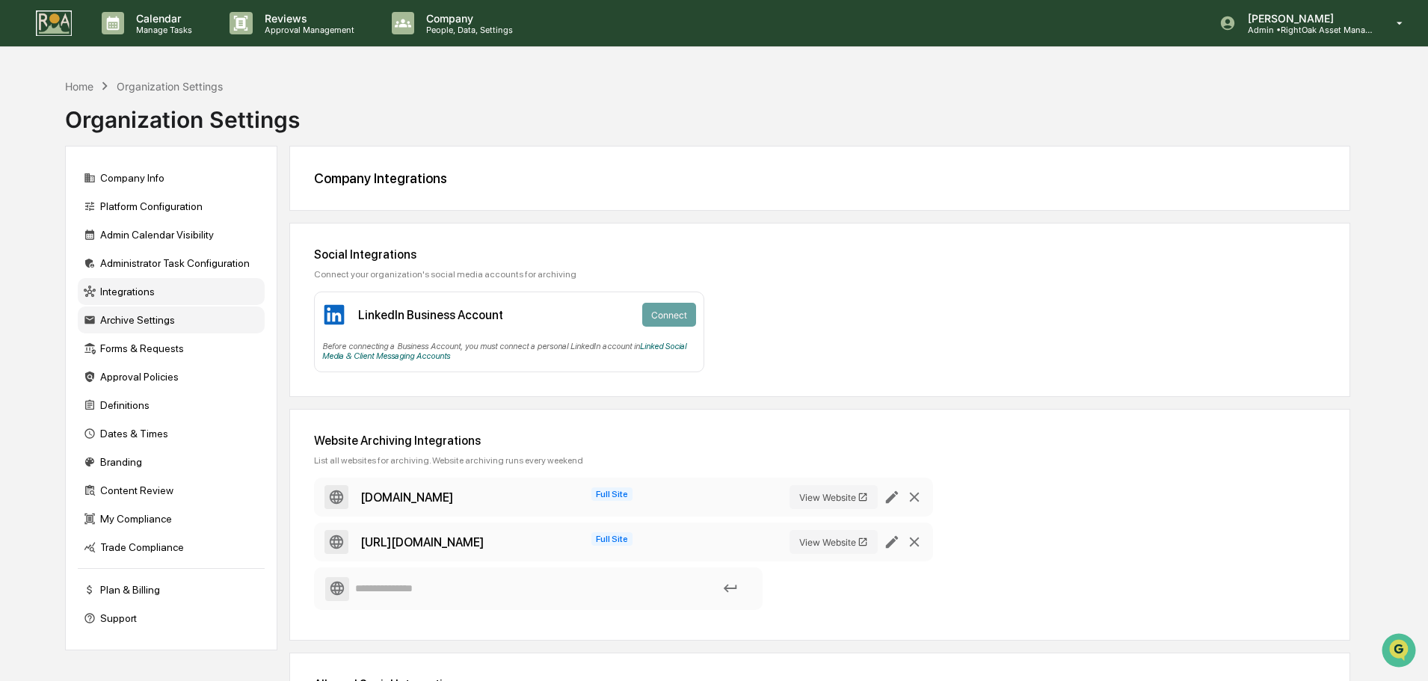
click at [101, 315] on div "Archive Settings" at bounding box center [171, 320] width 187 height 27
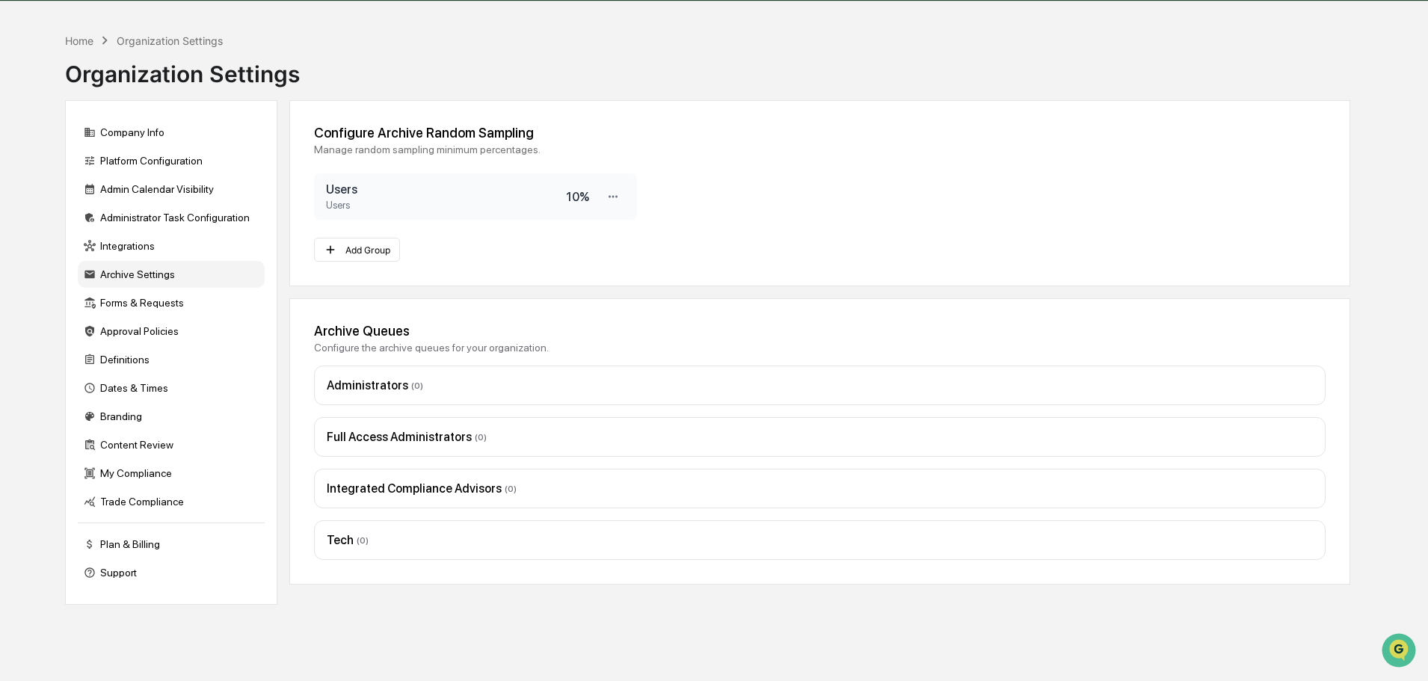
scroll to position [71, 0]
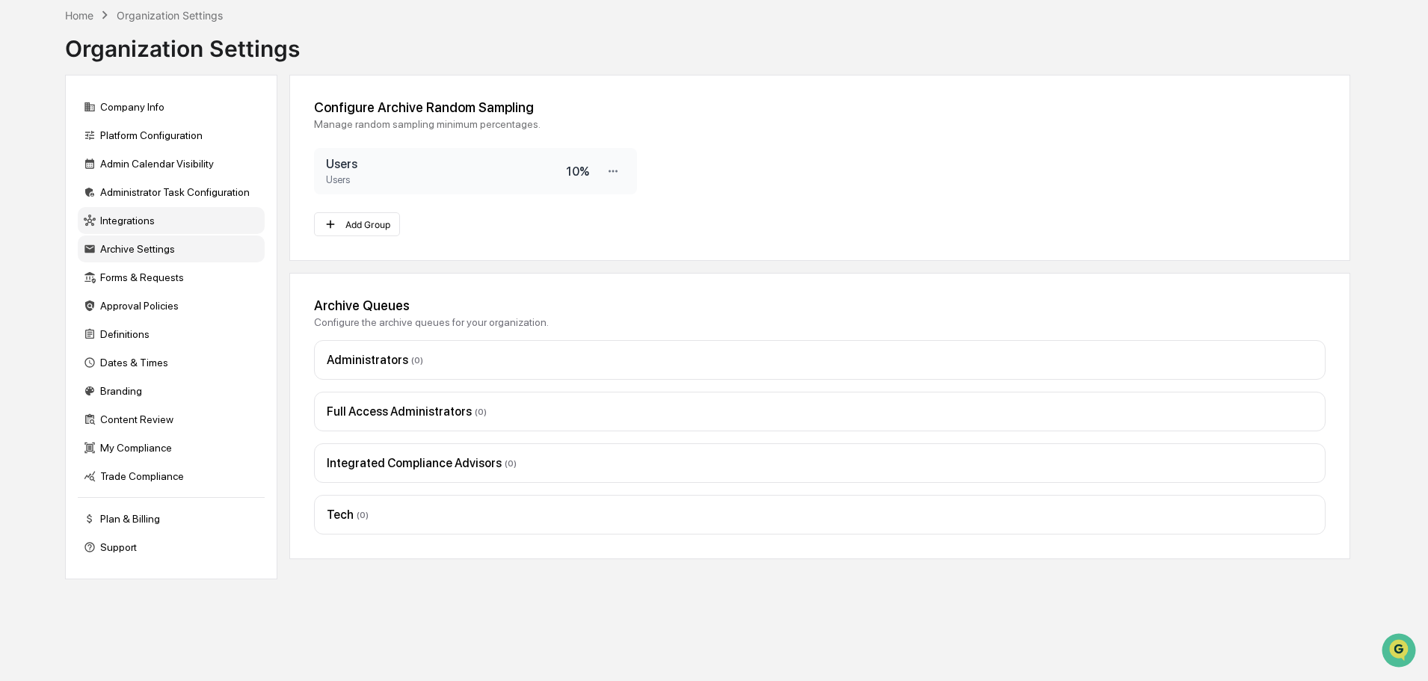
click at [137, 215] on div "Integrations" at bounding box center [171, 220] width 187 height 27
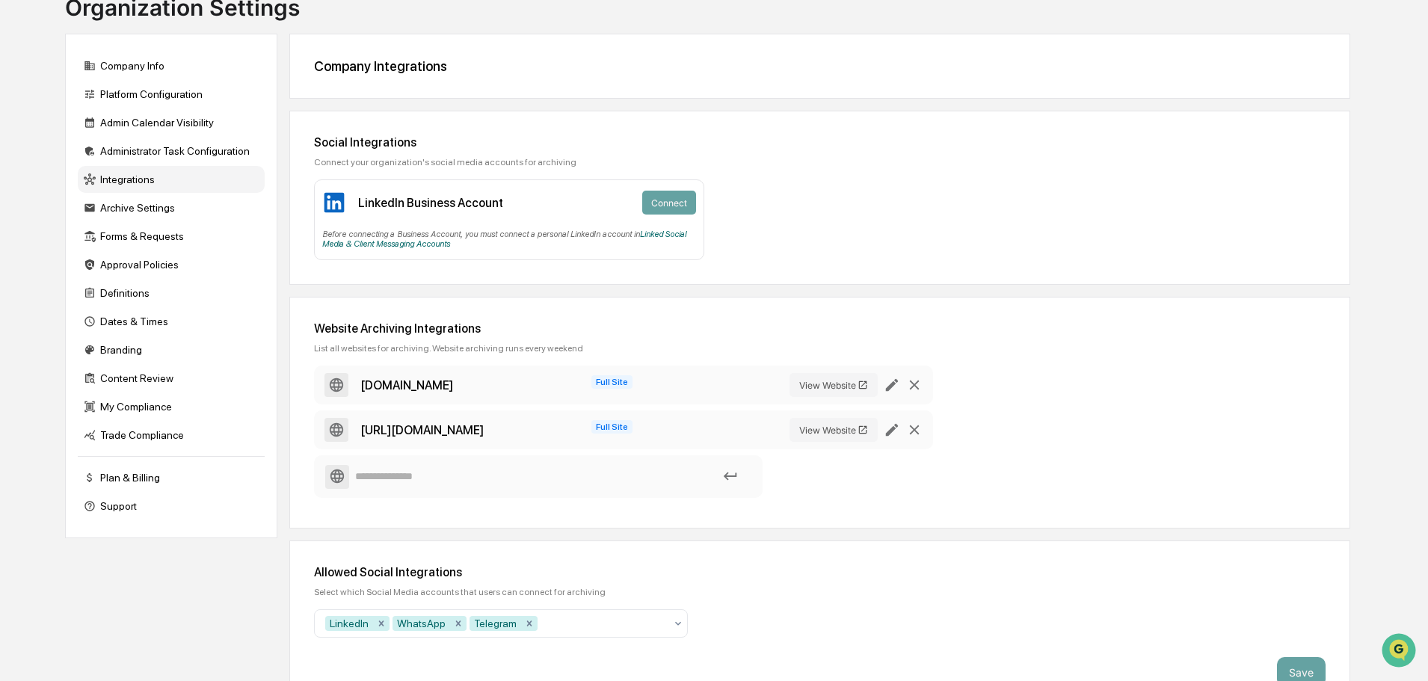
scroll to position [144, 0]
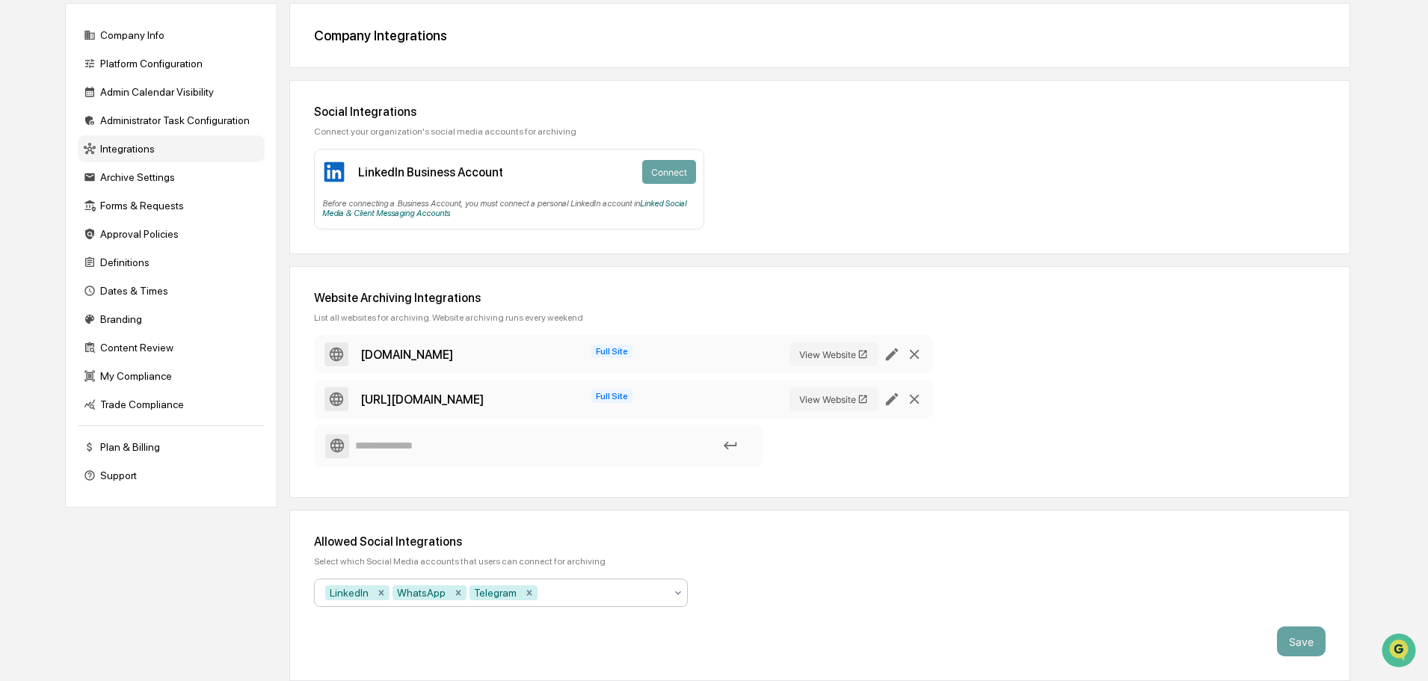
click at [662, 600] on div at bounding box center [603, 592] width 124 height 15
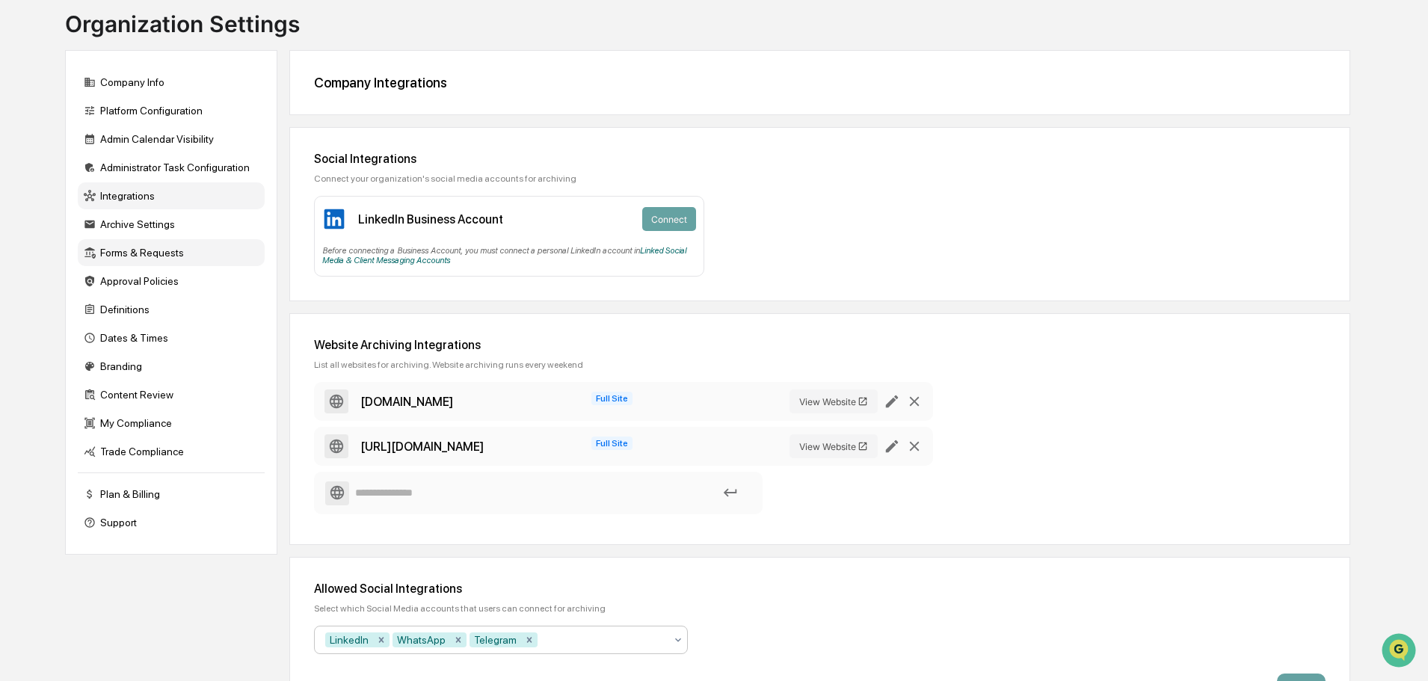
scroll to position [69, 0]
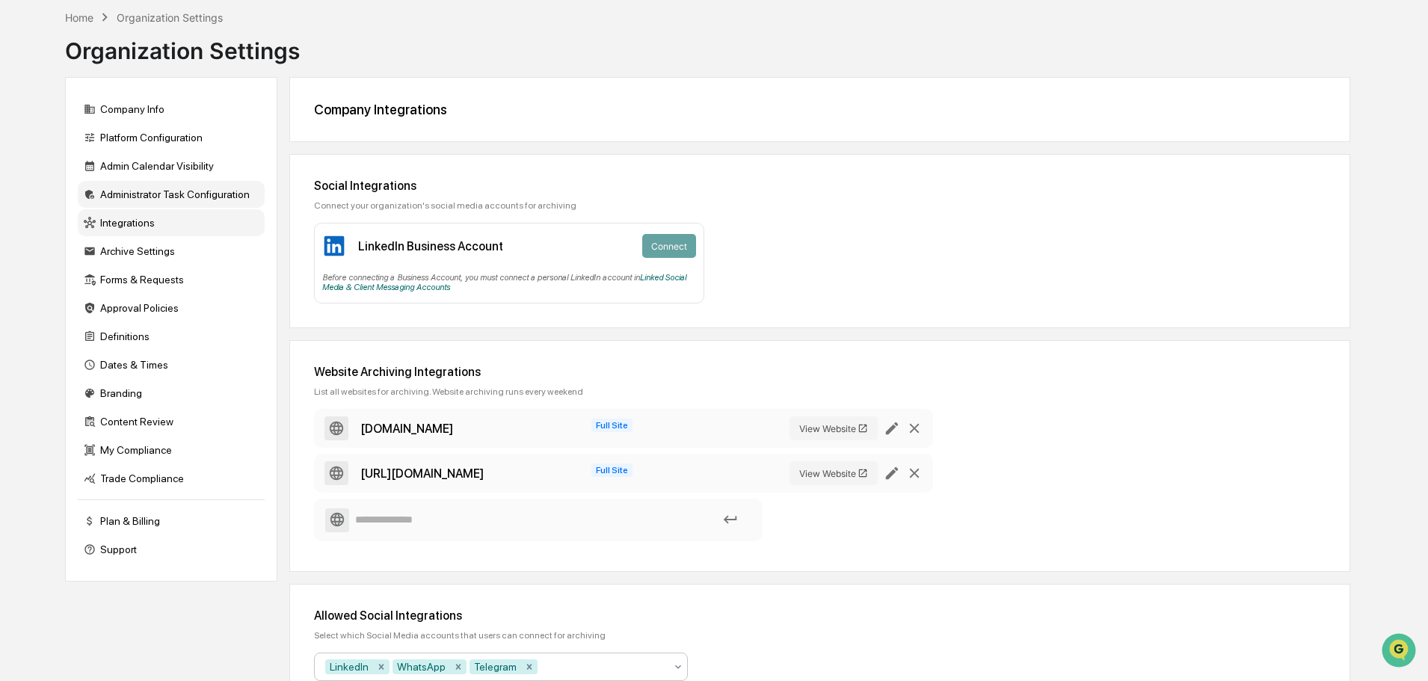
click at [194, 185] on div "Administrator Task Configuration" at bounding box center [171, 194] width 187 height 27
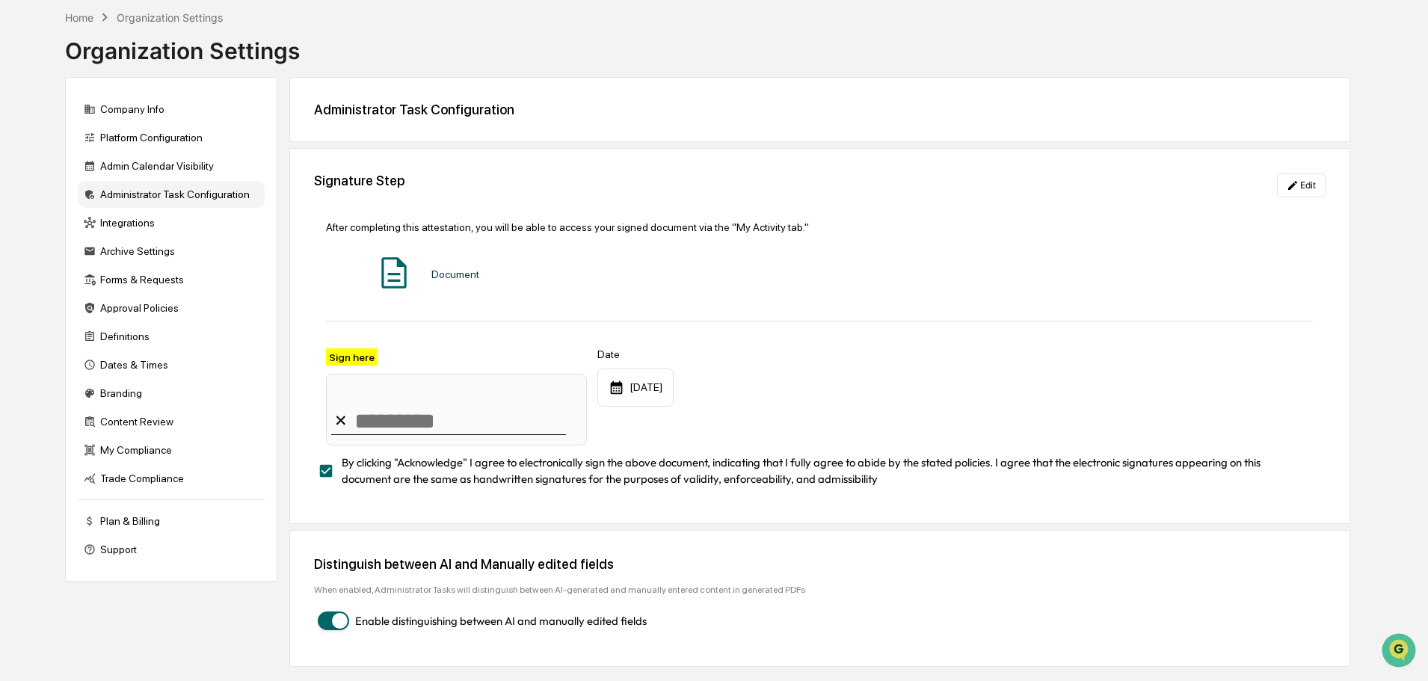
scroll to position [71, 0]
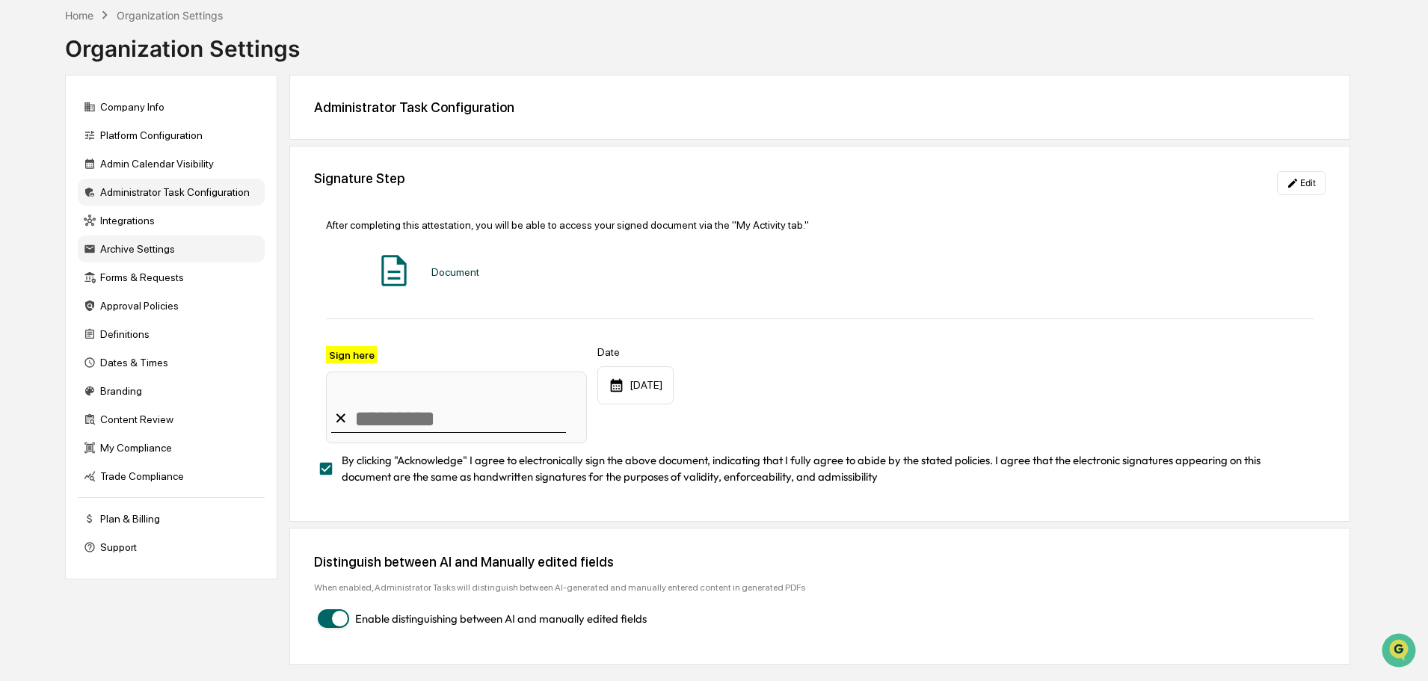
click at [122, 243] on div "Archive Settings" at bounding box center [171, 248] width 187 height 27
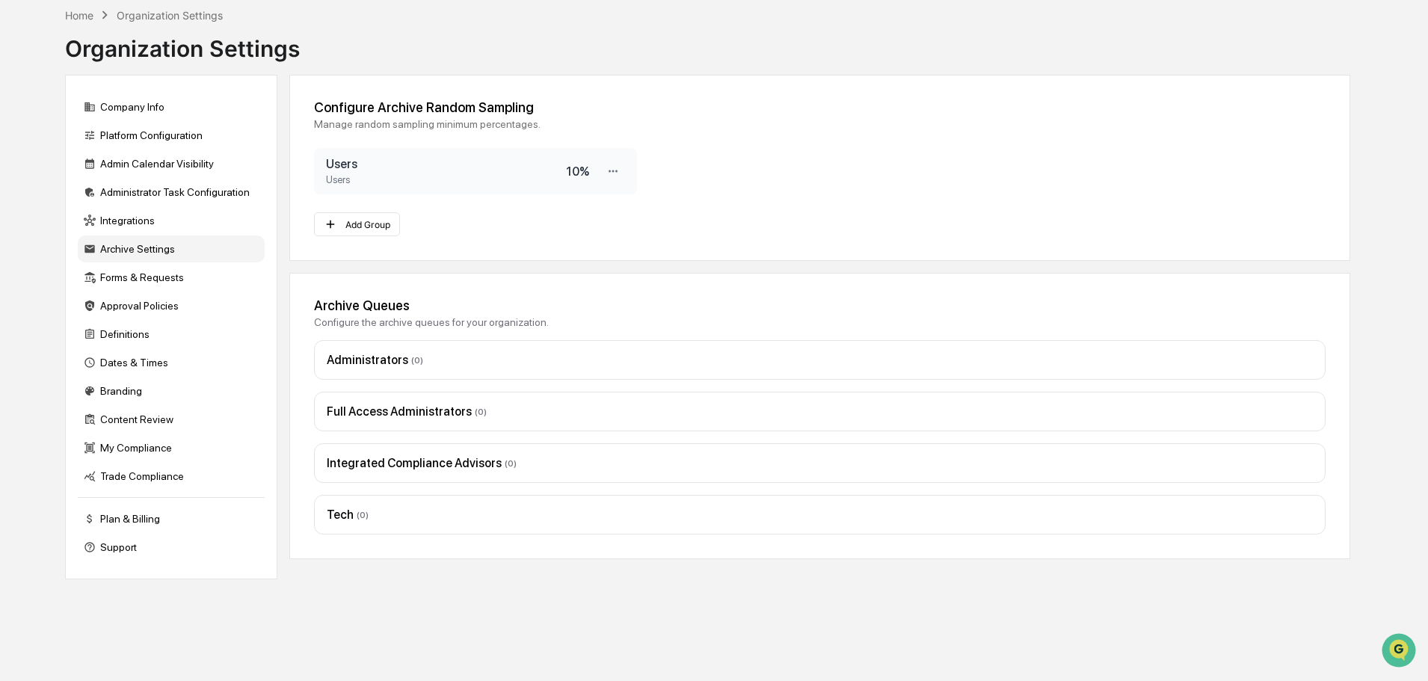
click at [433, 467] on div "Integrated Compliance Advisors ( 0 )" at bounding box center [820, 463] width 986 height 14
click at [1091, 451] on div "Integrated Compliance Advisors ( 0 )" at bounding box center [820, 463] width 1012 height 40
click at [438, 467] on div "Integrated Compliance Advisors ( 0 )" at bounding box center [820, 463] width 986 height 14
click at [375, 462] on div "Integrated Compliance Advisors ( 0 )" at bounding box center [820, 463] width 986 height 14
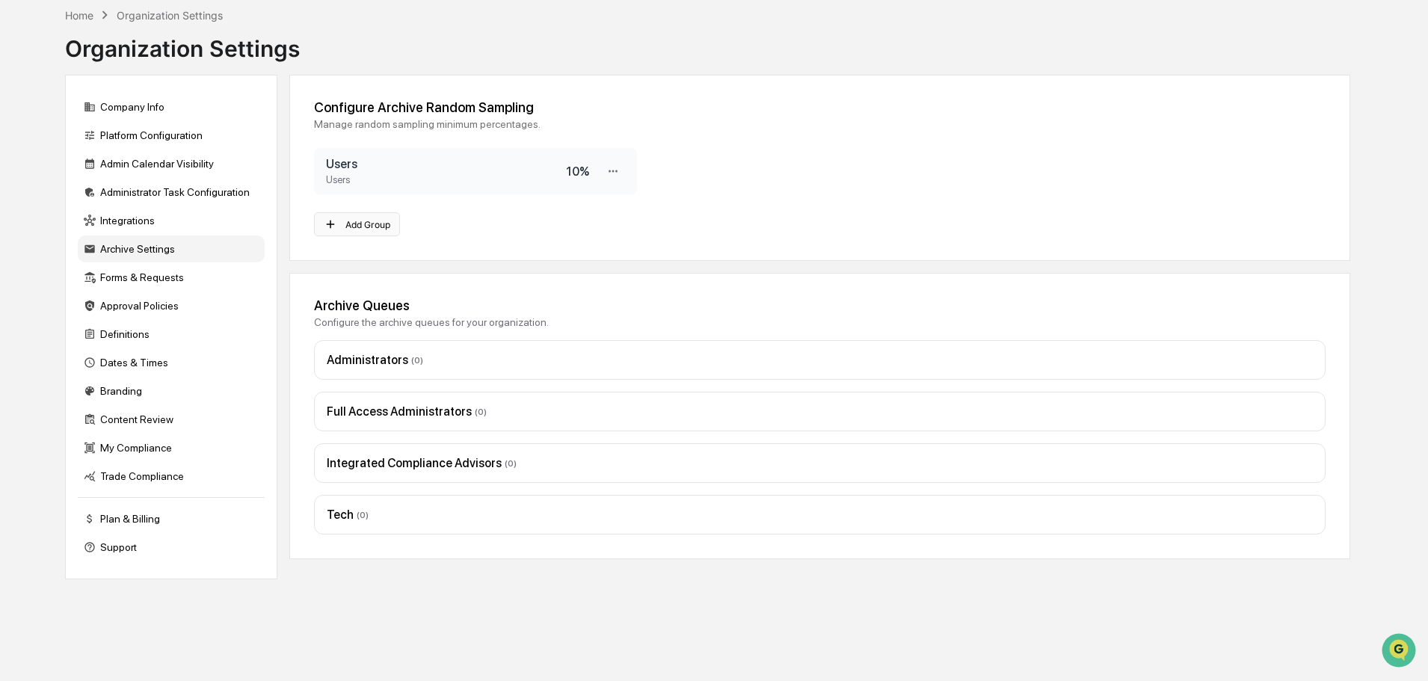
click at [360, 227] on button "Add Group" at bounding box center [357, 224] width 86 height 24
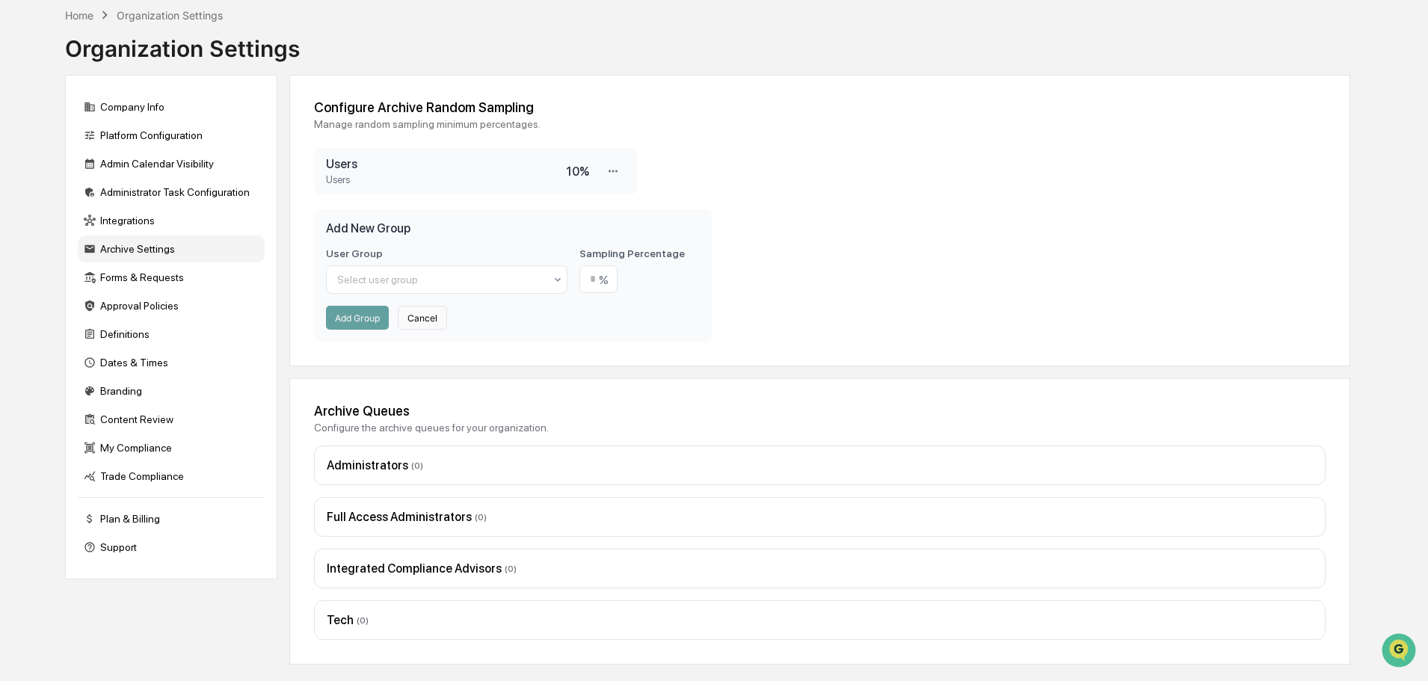
click at [417, 313] on button "Cancel" at bounding box center [422, 318] width 49 height 24
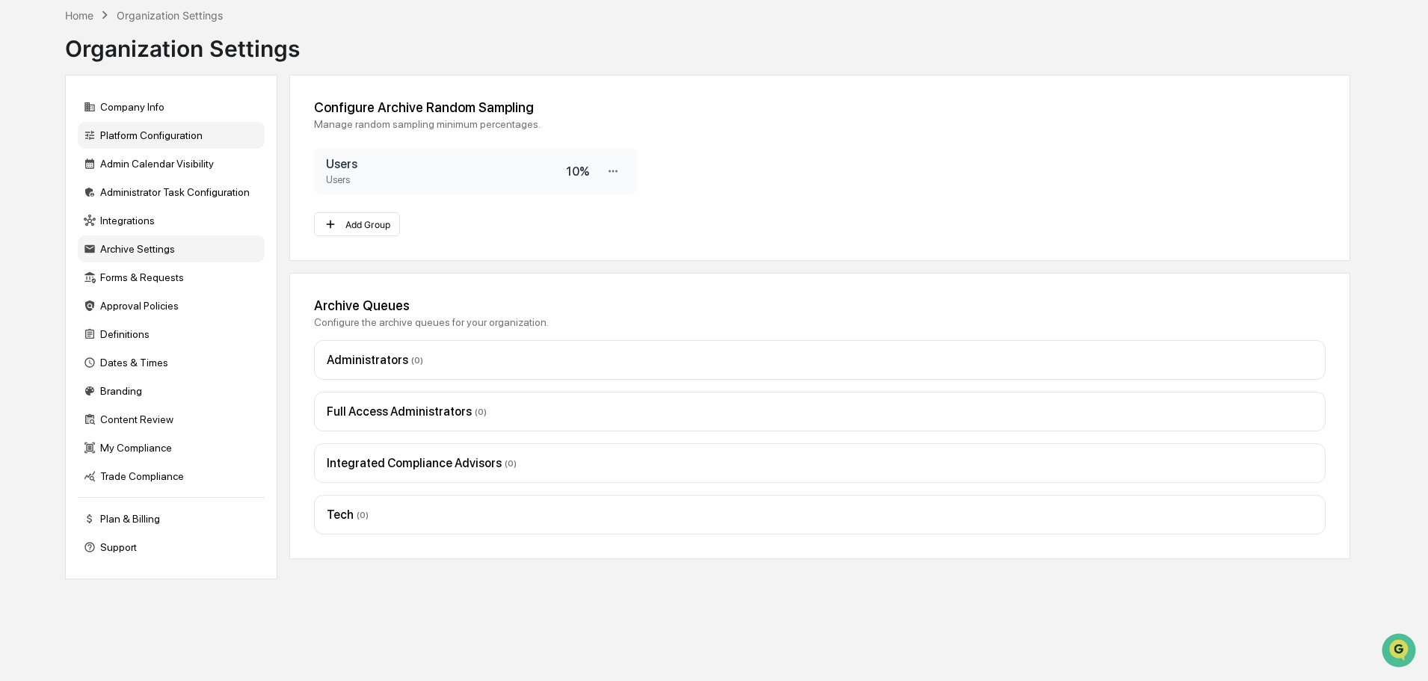
click at [132, 129] on div "Platform Configuration" at bounding box center [171, 135] width 187 height 27
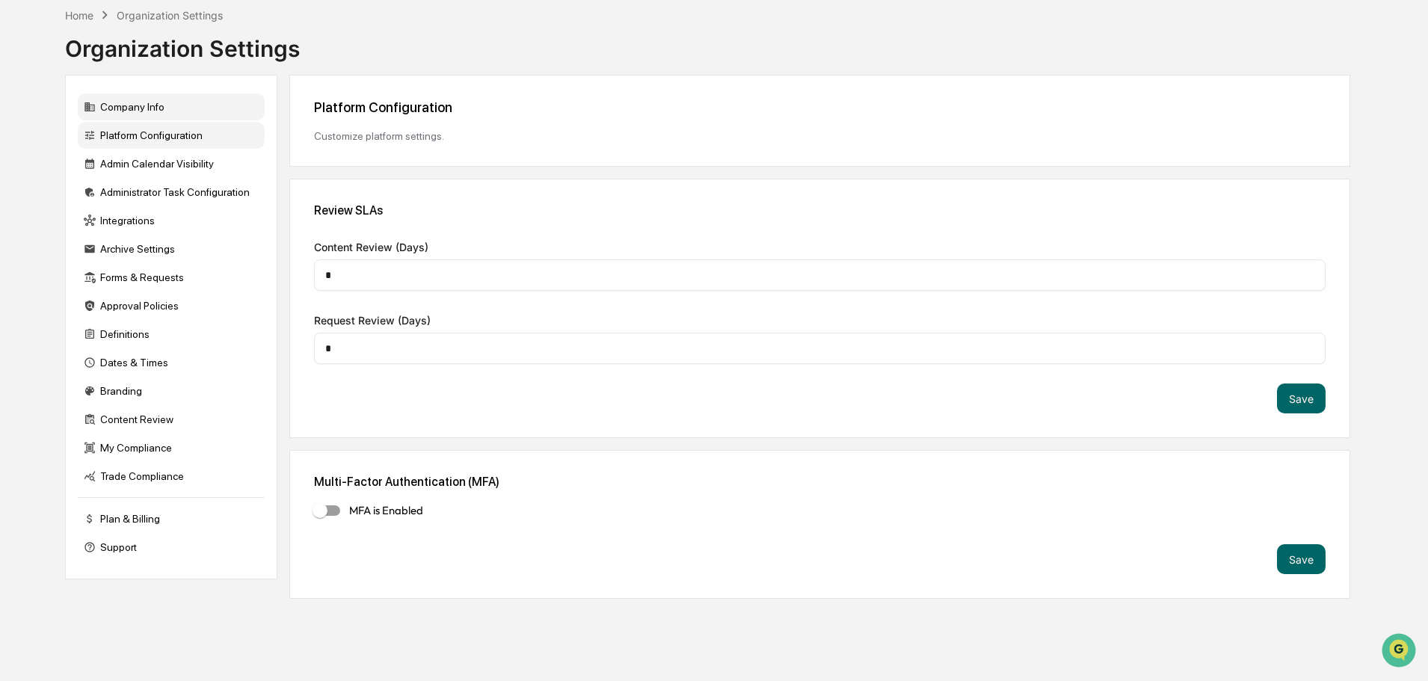
click at [146, 107] on div "Company Info" at bounding box center [171, 106] width 187 height 27
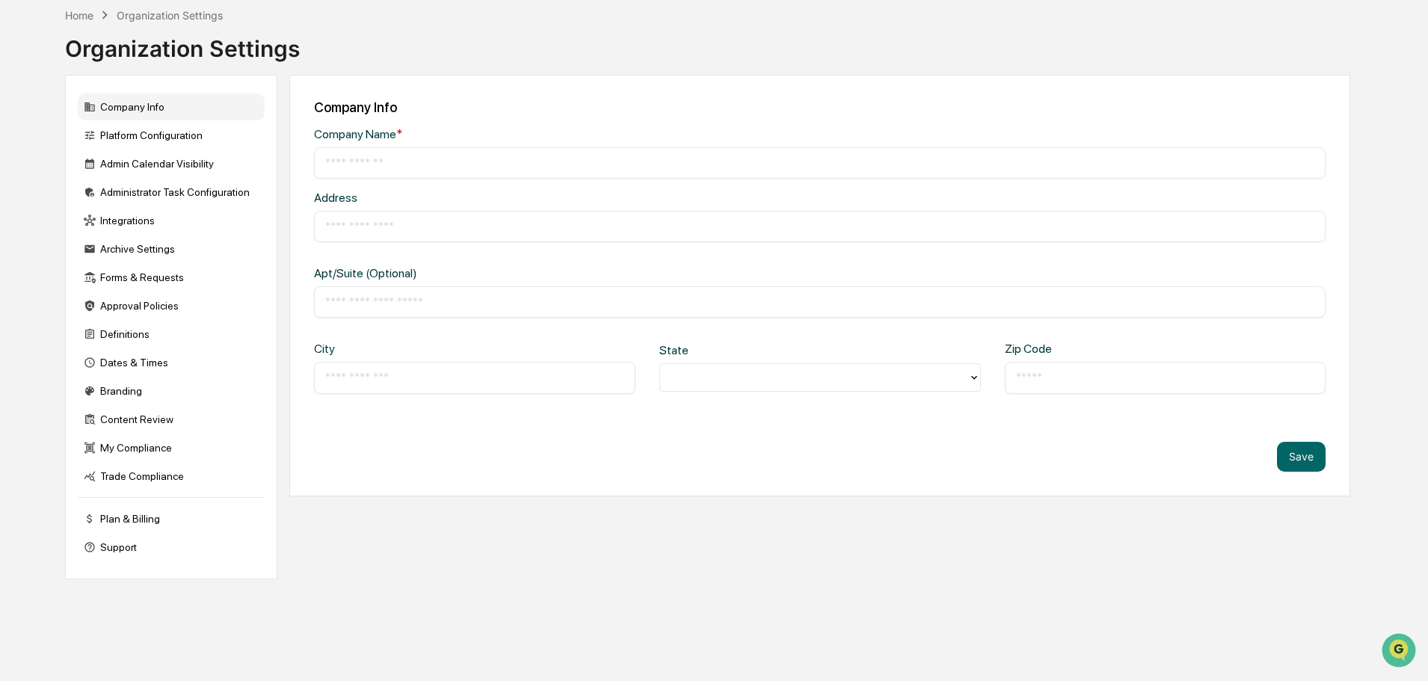
type input "**********"
type input "*****"
